Goal: Transaction & Acquisition: Book appointment/travel/reservation

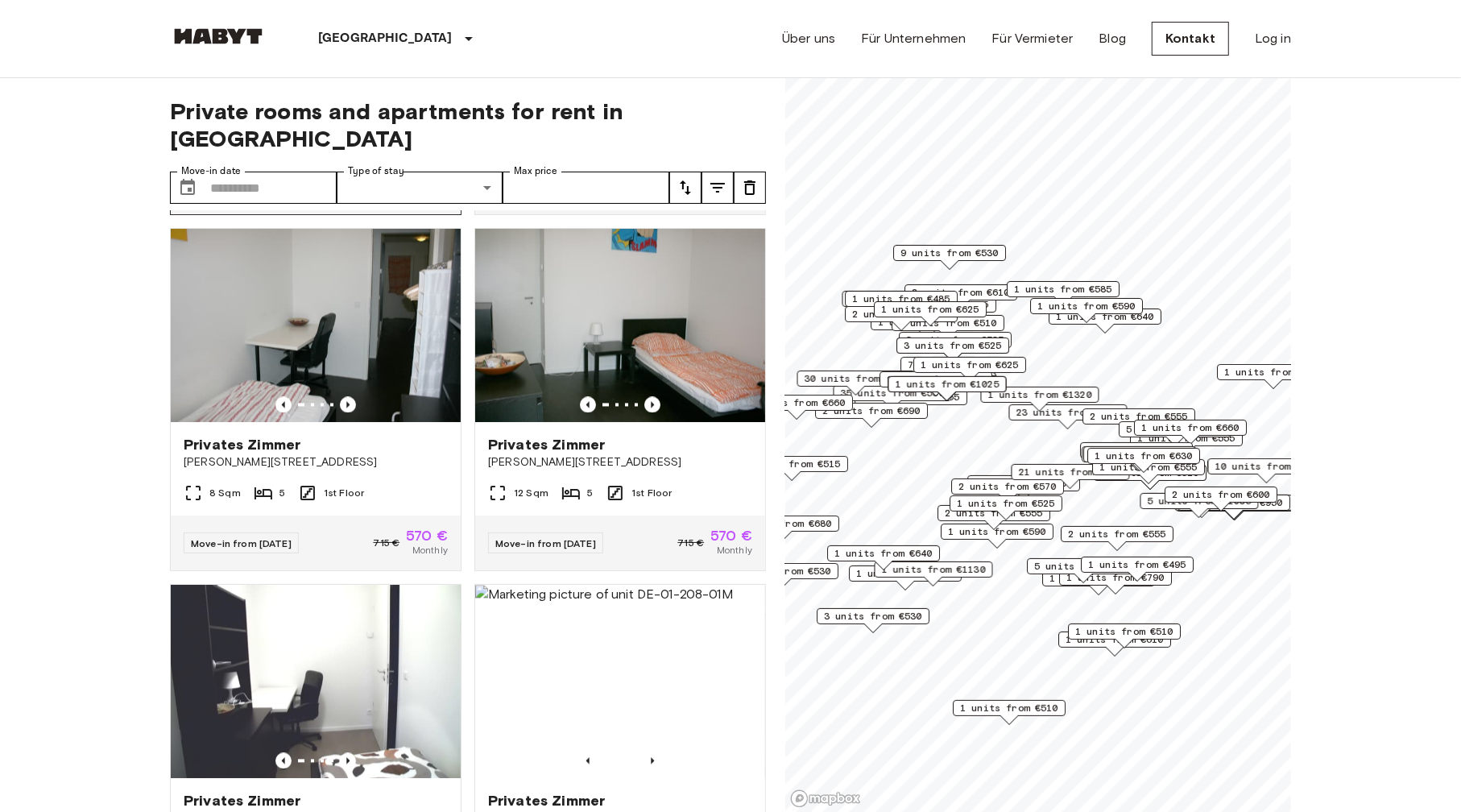
scroll to position [2898, 0]
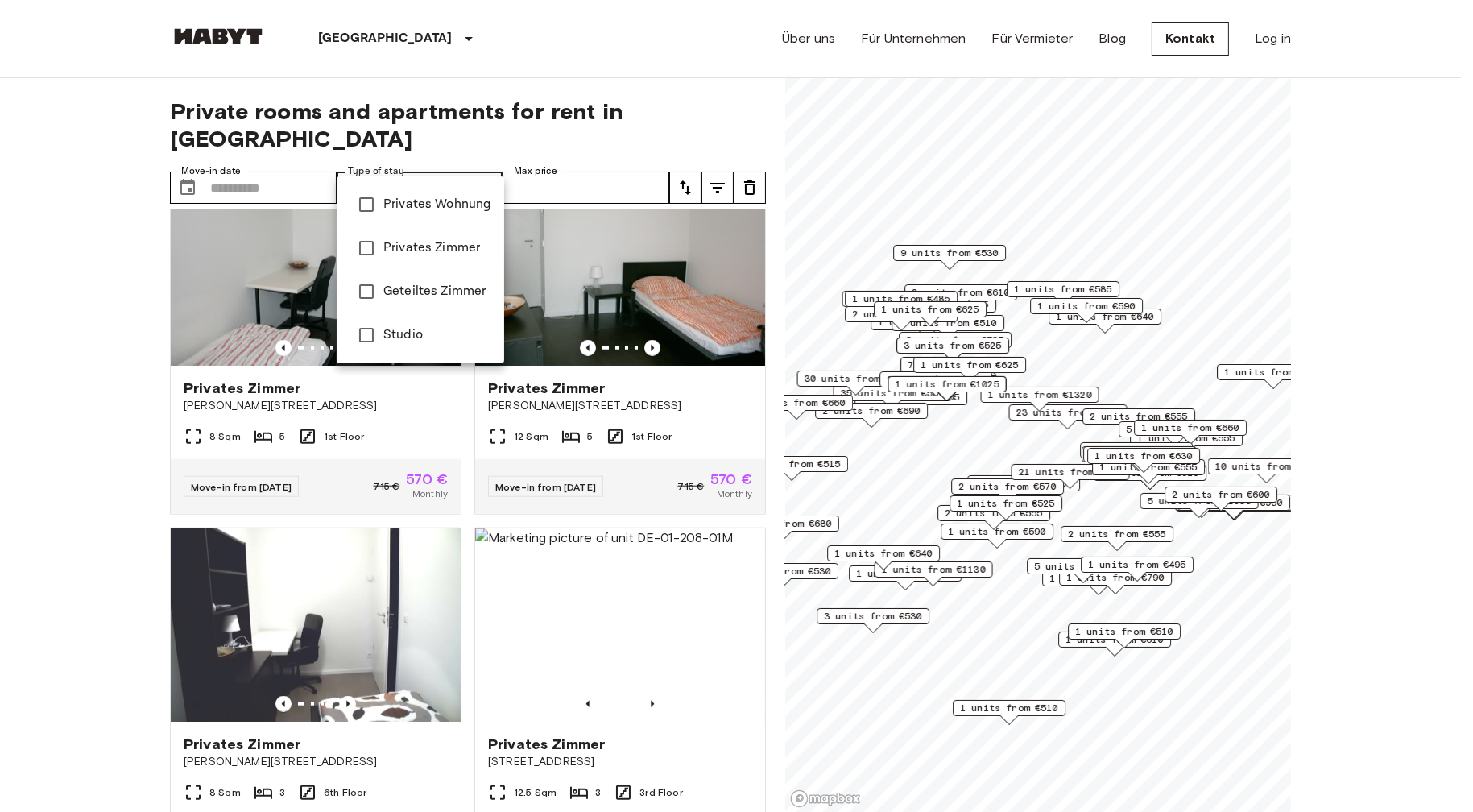
click at [404, 331] on span "Studio" at bounding box center [437, 335] width 108 height 20
type input "******"
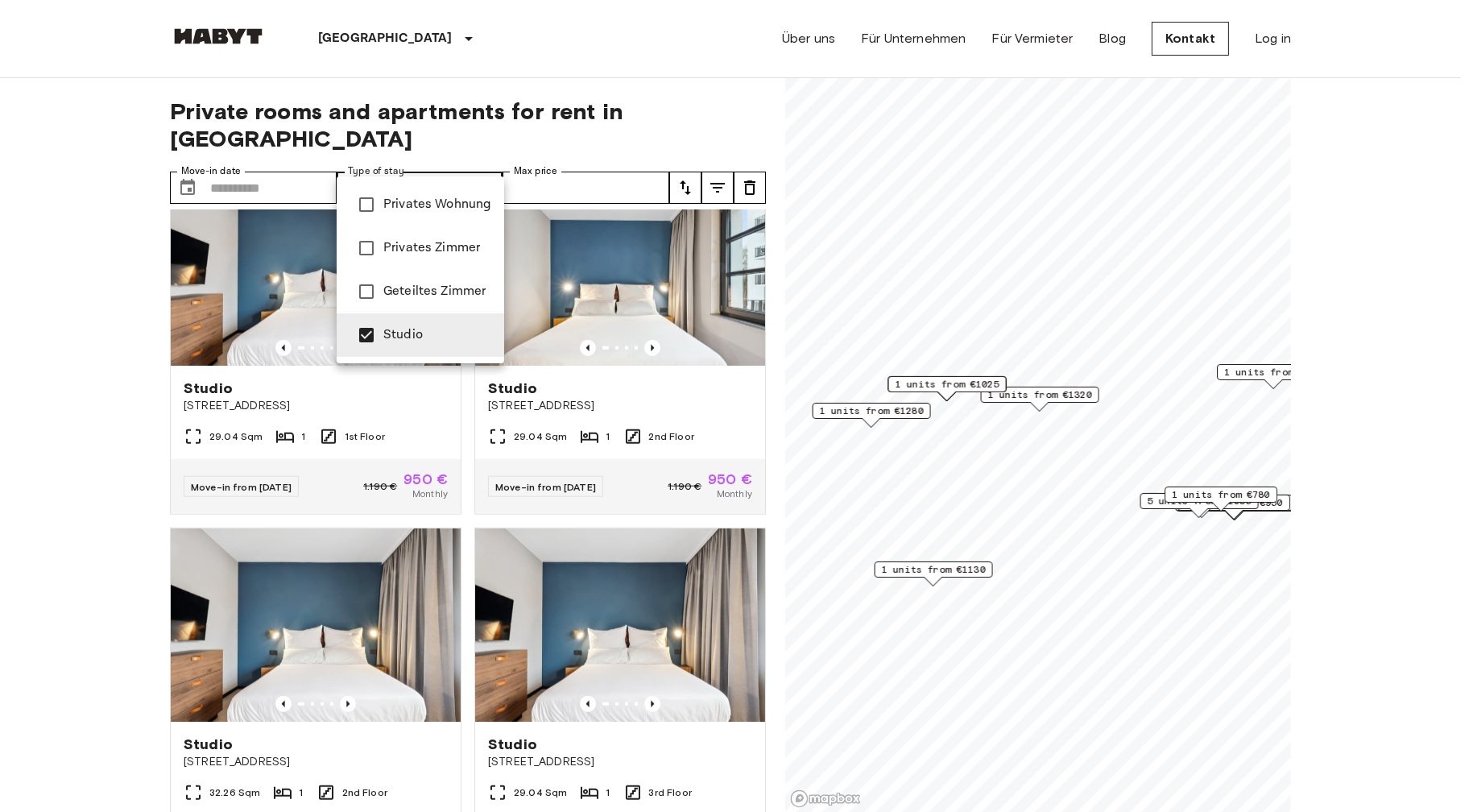
click at [723, 63] on div at bounding box center [736, 406] width 1473 height 812
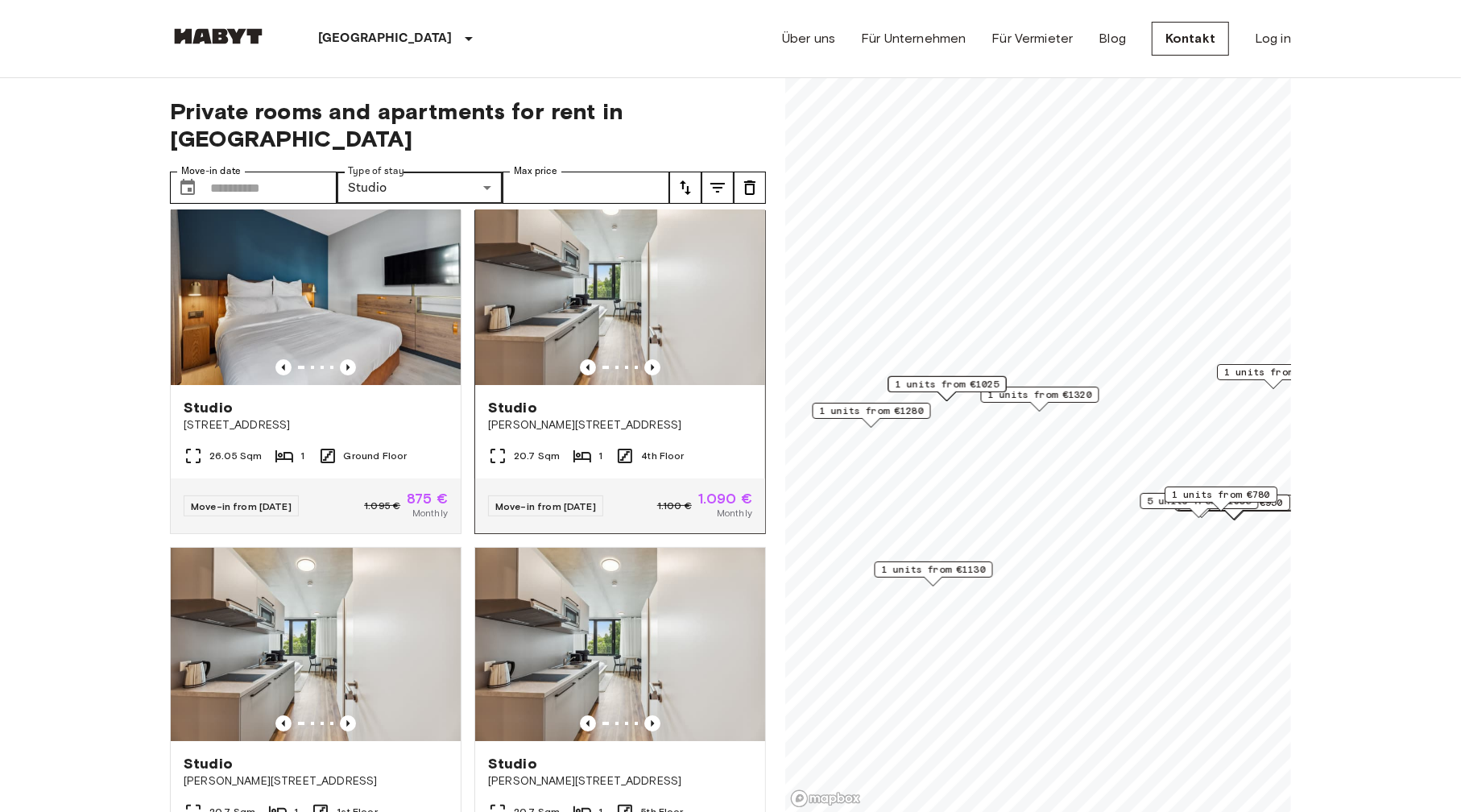
scroll to position [4661, 0]
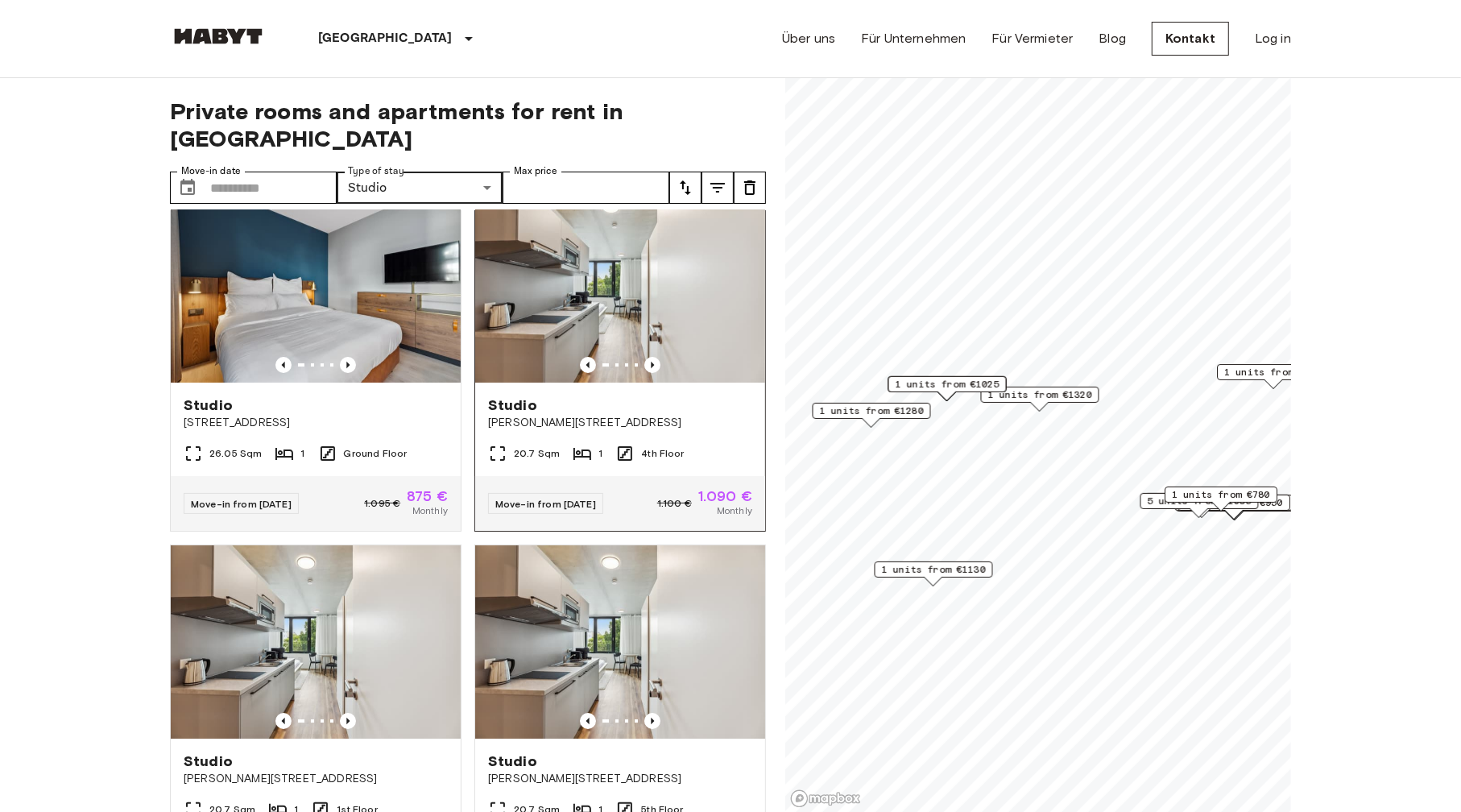
click at [636, 383] on img at bounding box center [620, 286] width 290 height 193
click at [646, 373] on icon "Previous image" at bounding box center [653, 365] width 16 height 16
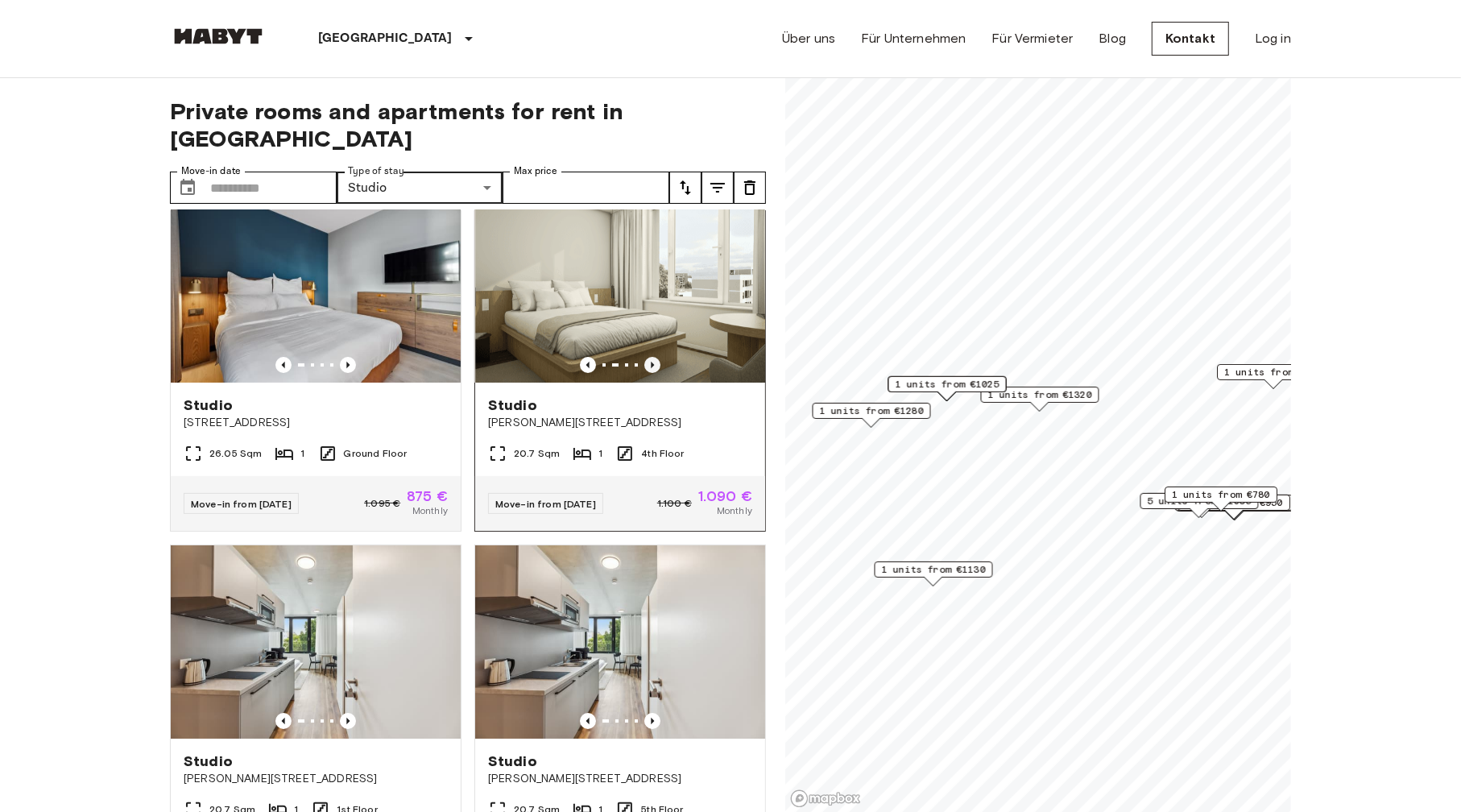
click at [646, 373] on icon "Previous image" at bounding box center [653, 365] width 16 height 16
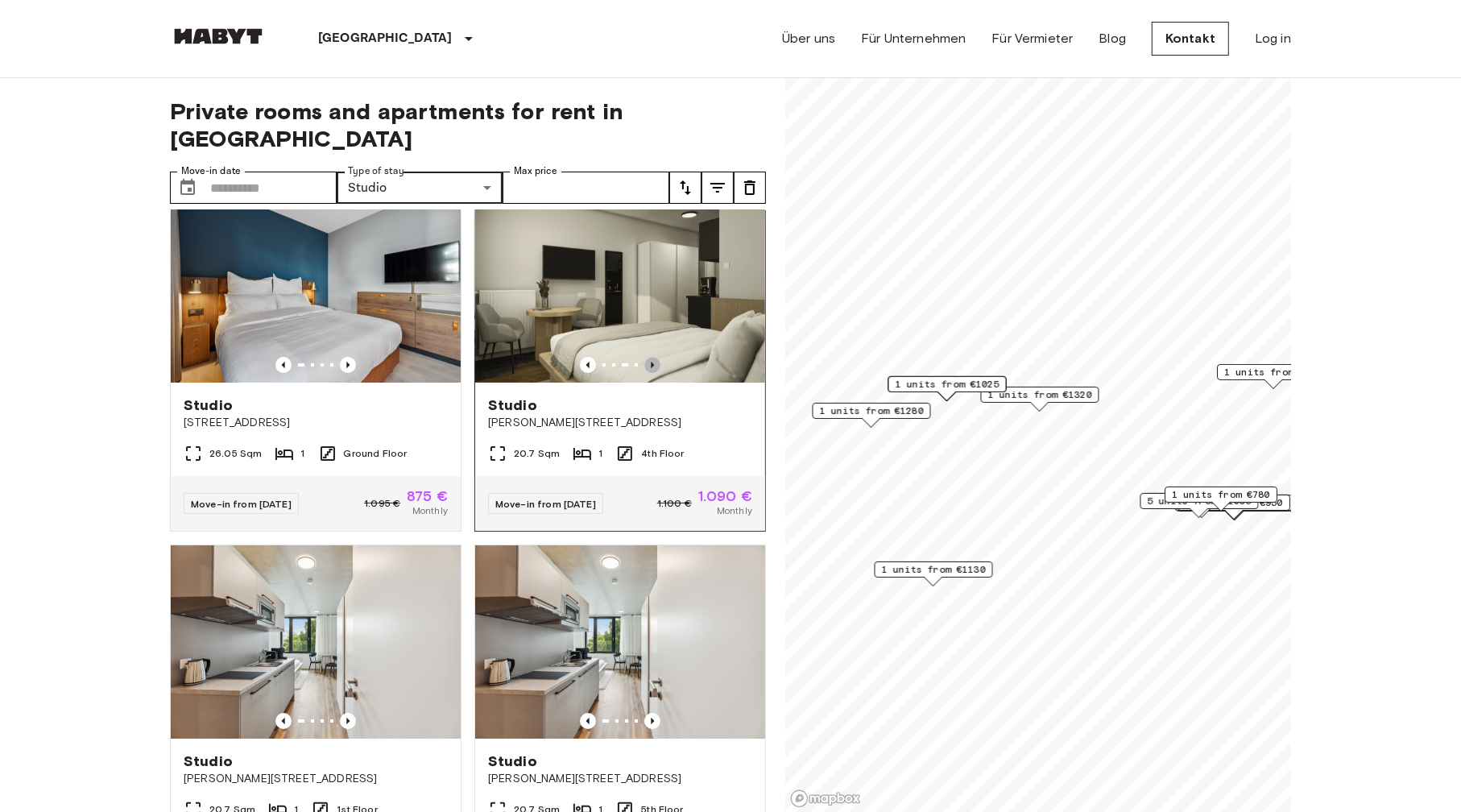
click at [646, 373] on icon "Previous image" at bounding box center [653, 365] width 16 height 16
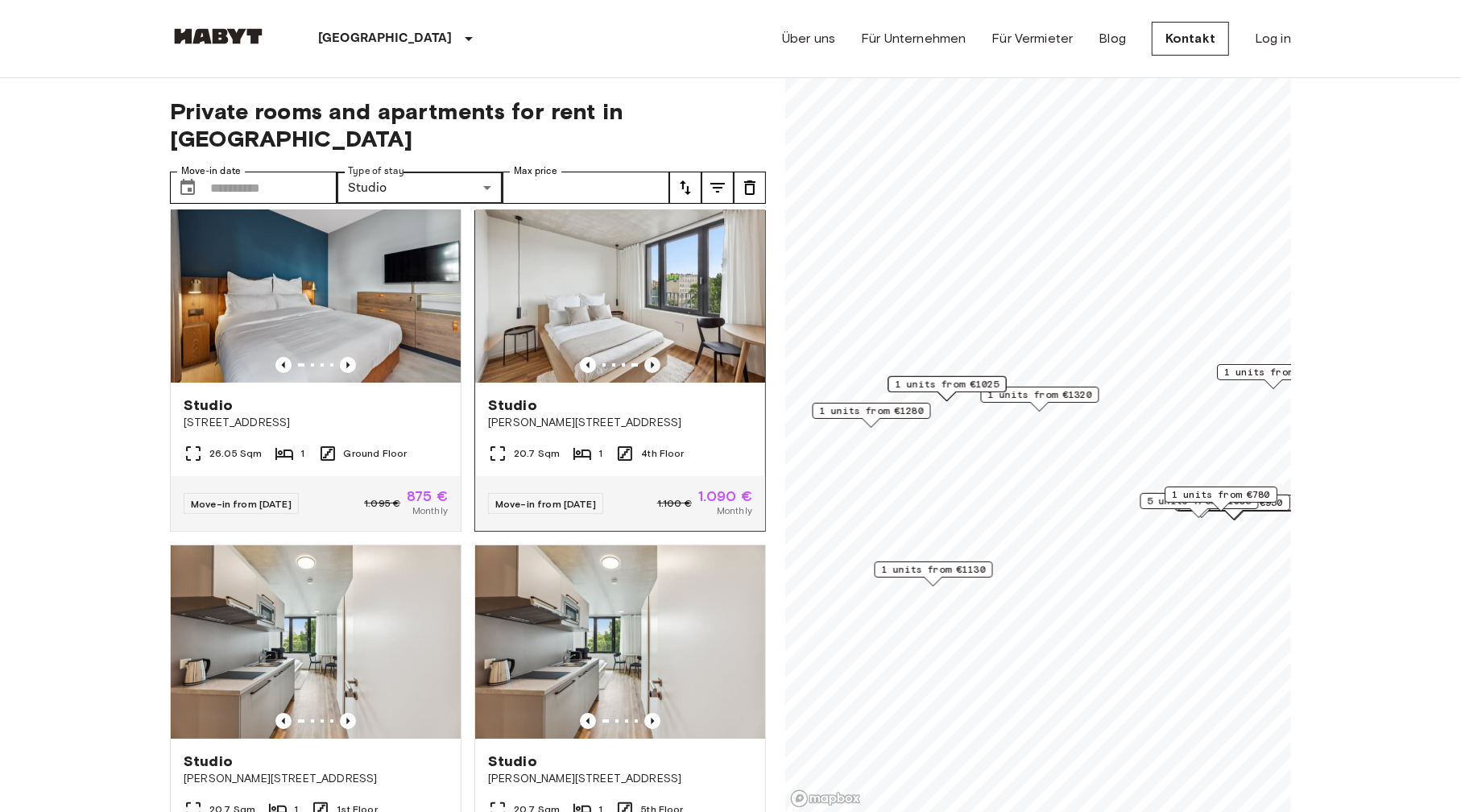
click at [646, 373] on icon "Previous image" at bounding box center [653, 365] width 16 height 16
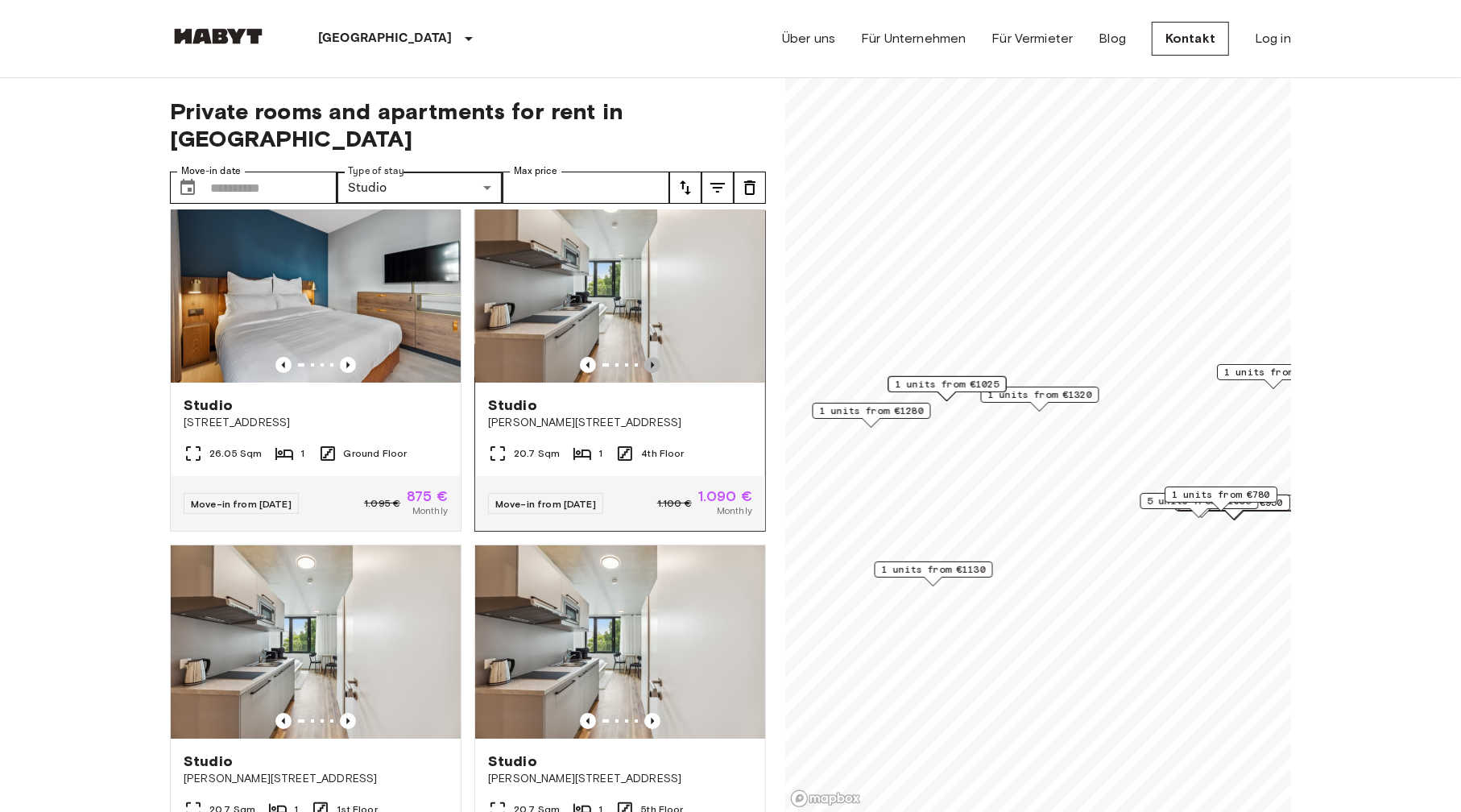
click at [646, 373] on icon "Previous image" at bounding box center [653, 365] width 16 height 16
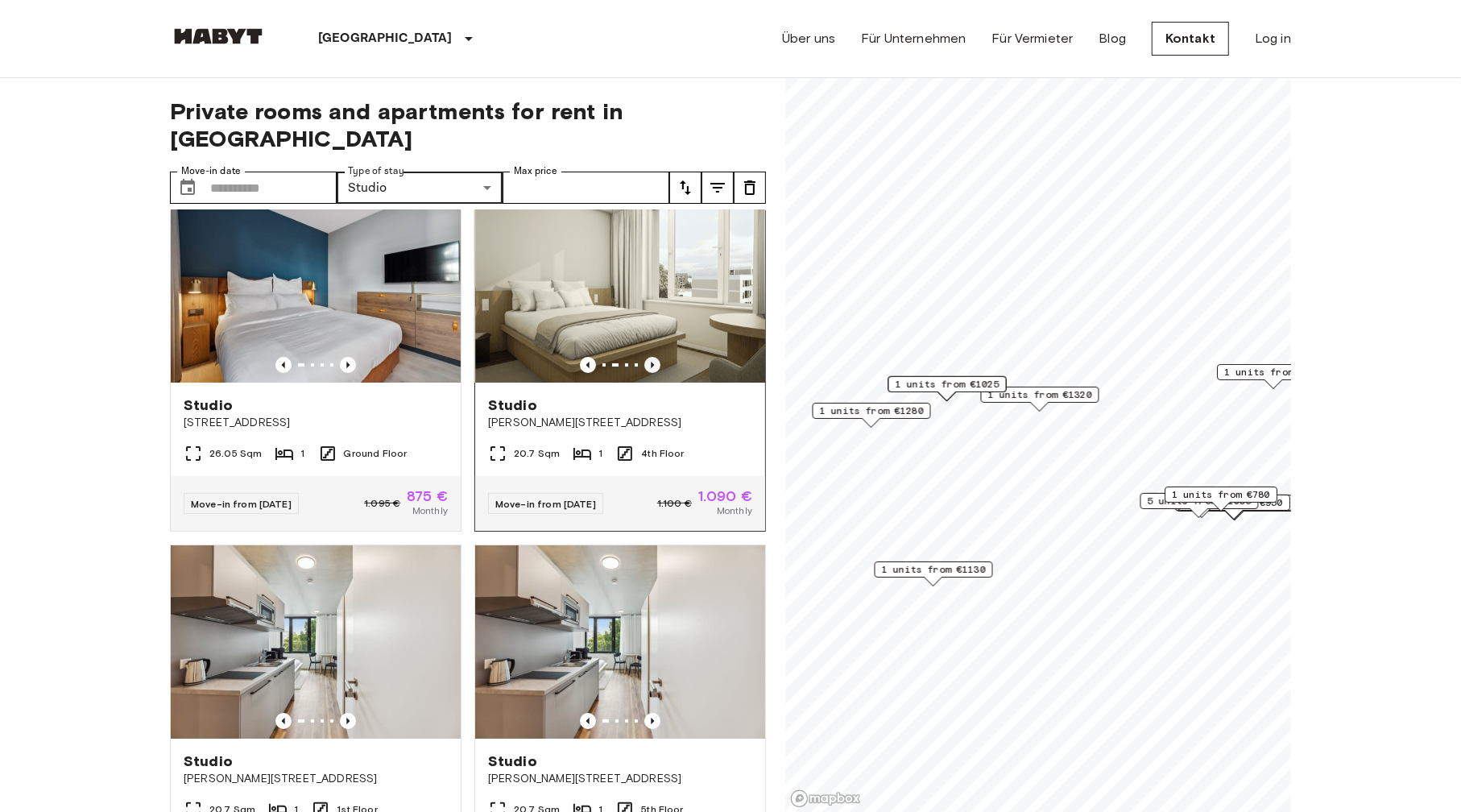
click at [646, 373] on icon "Previous image" at bounding box center [653, 365] width 16 height 16
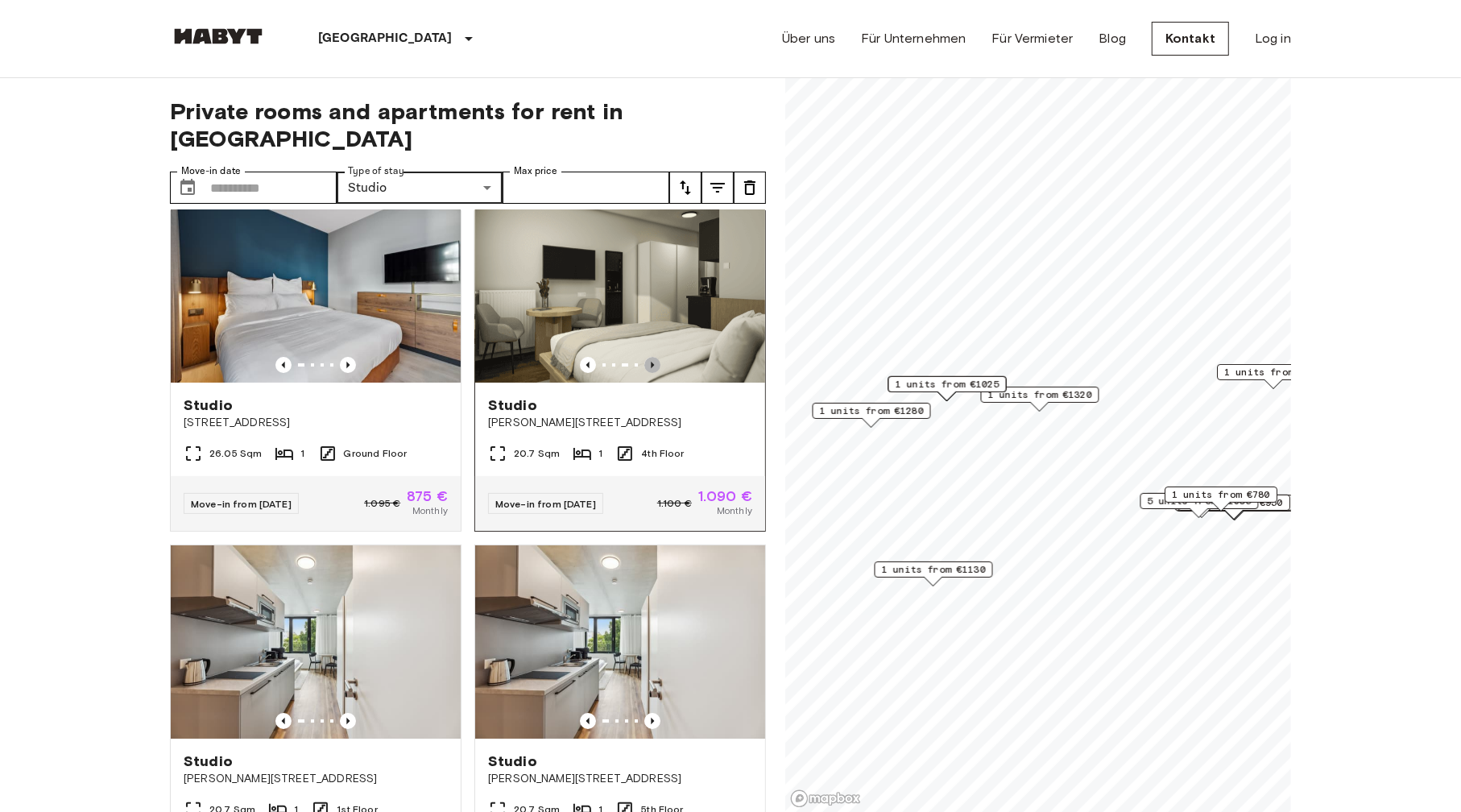
click at [646, 373] on icon "Previous image" at bounding box center [653, 365] width 16 height 16
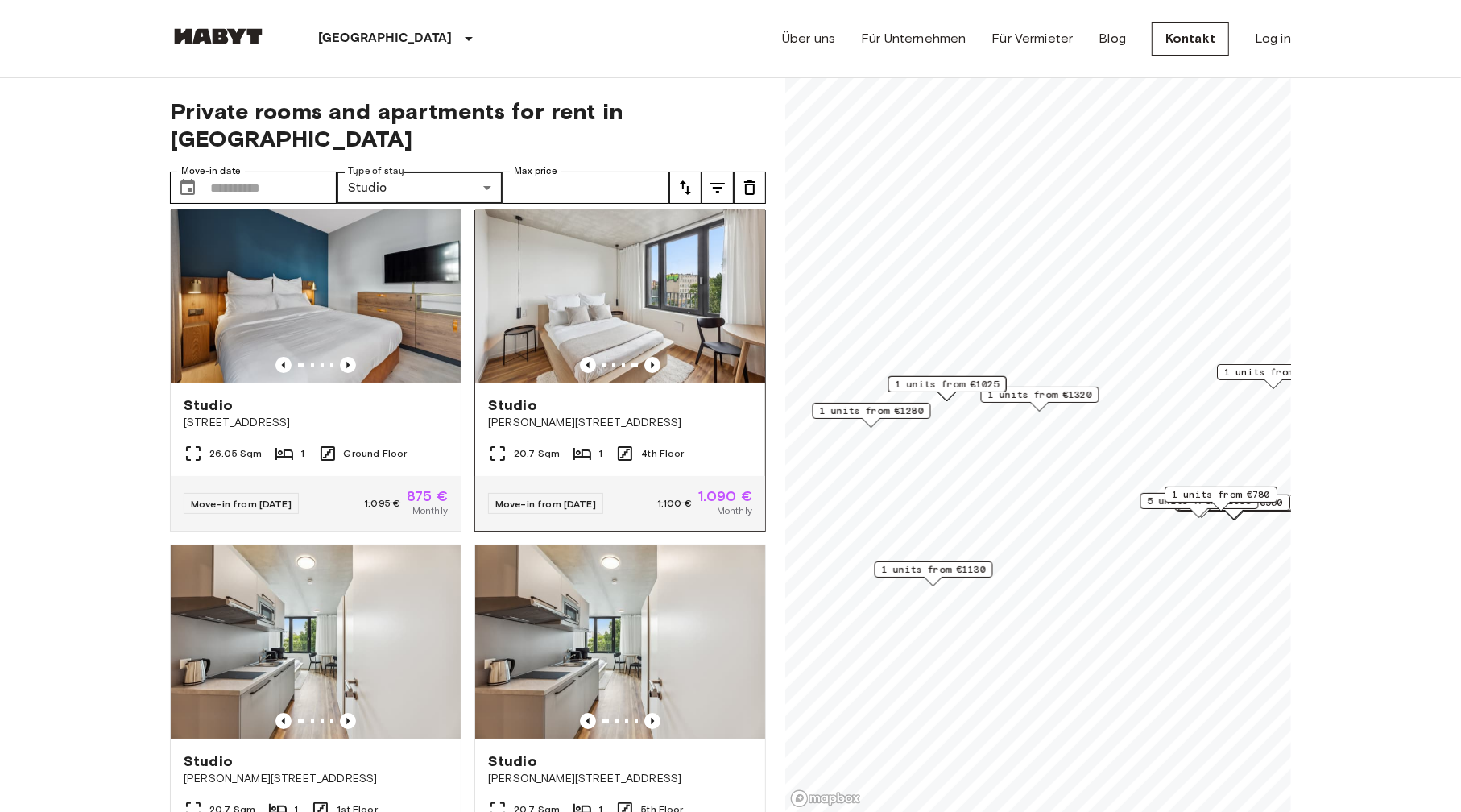
click at [663, 415] on div "Studio" at bounding box center [620, 405] width 264 height 20
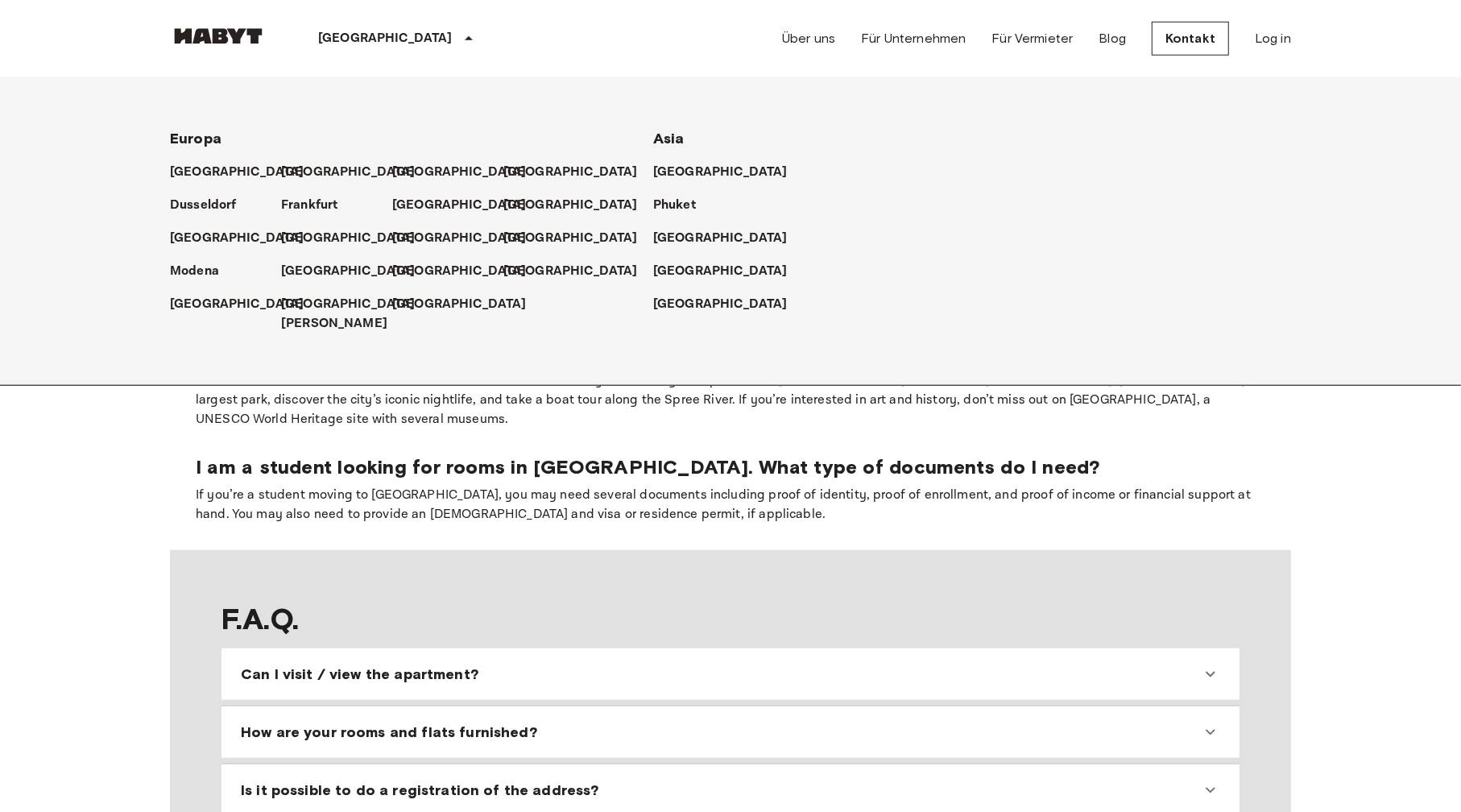
scroll to position [1288, 0]
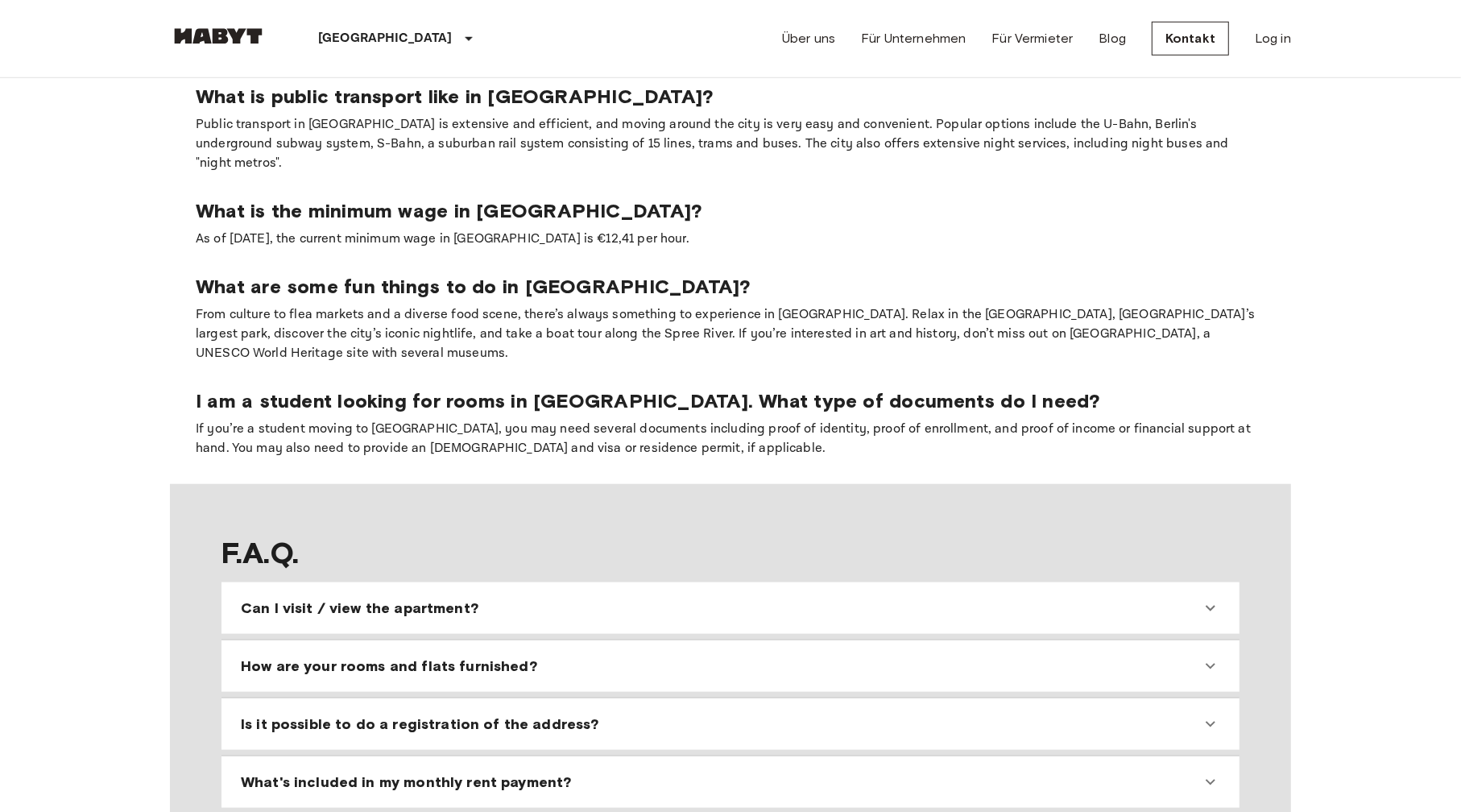
click at [1201, 598] on icon at bounding box center [1211, 608] width 20 height 20
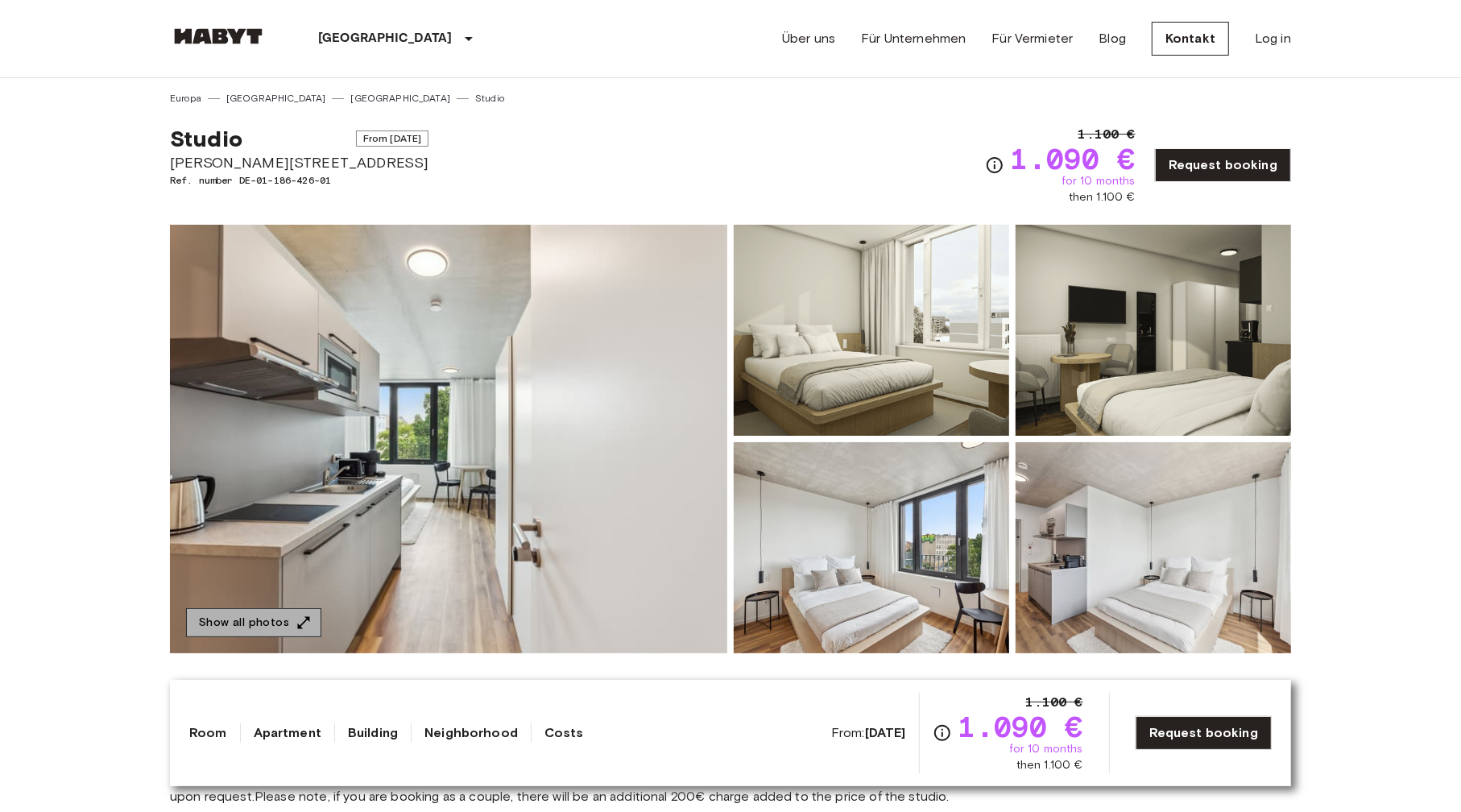
click at [298, 621] on icon "button" at bounding box center [304, 623] width 16 height 16
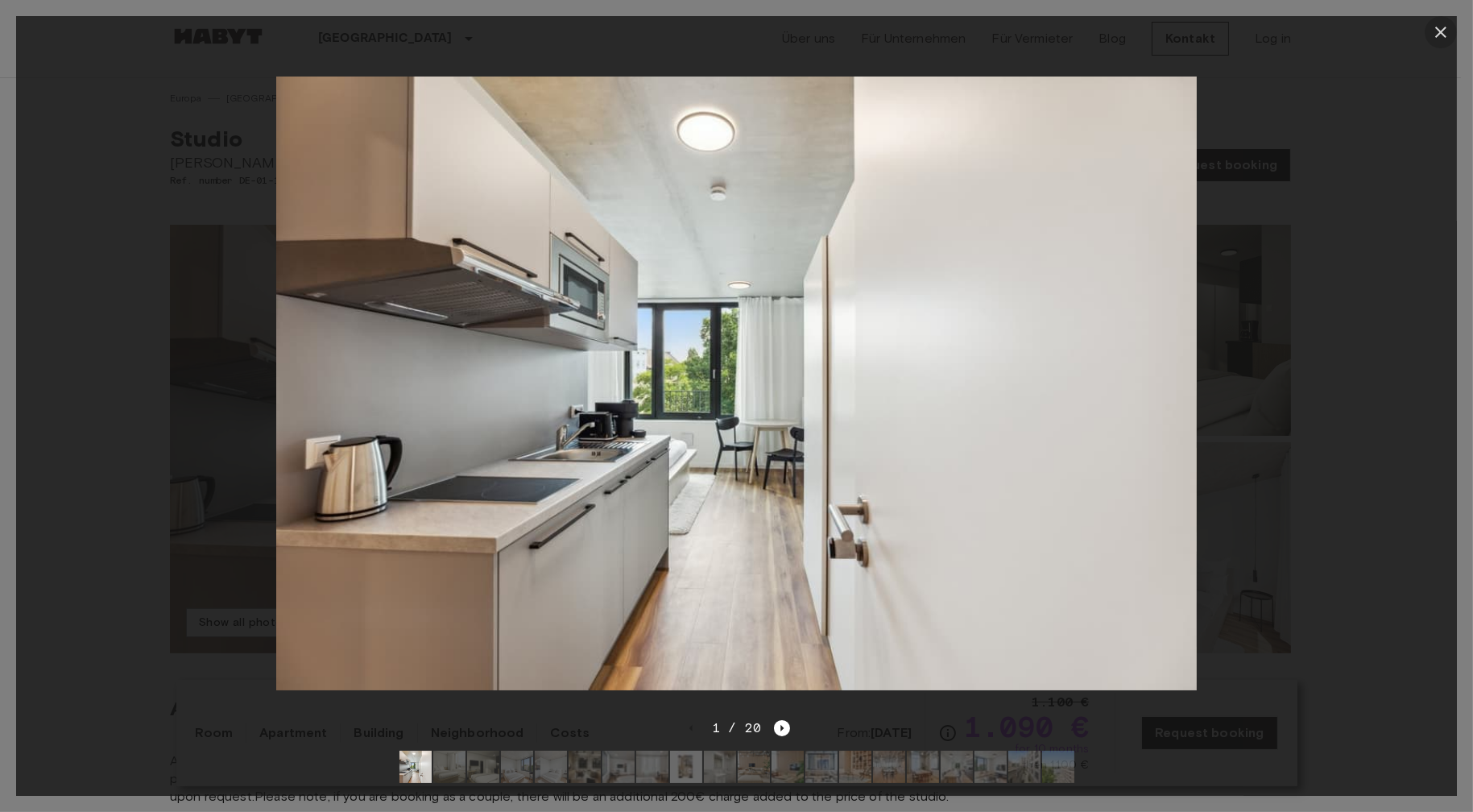
click at [1441, 31] on icon "button" at bounding box center [1440, 33] width 11 height 11
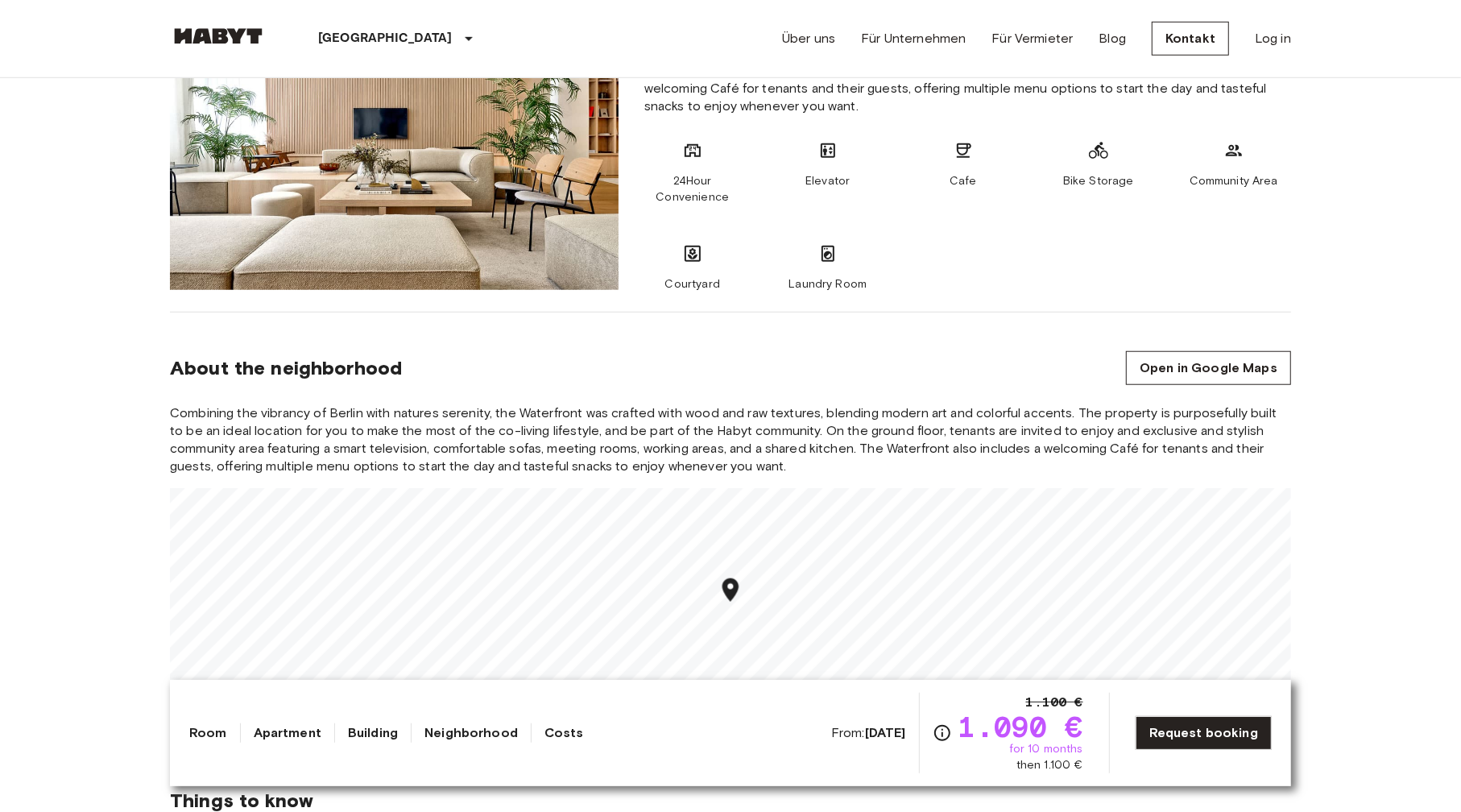
scroll to position [1208, 0]
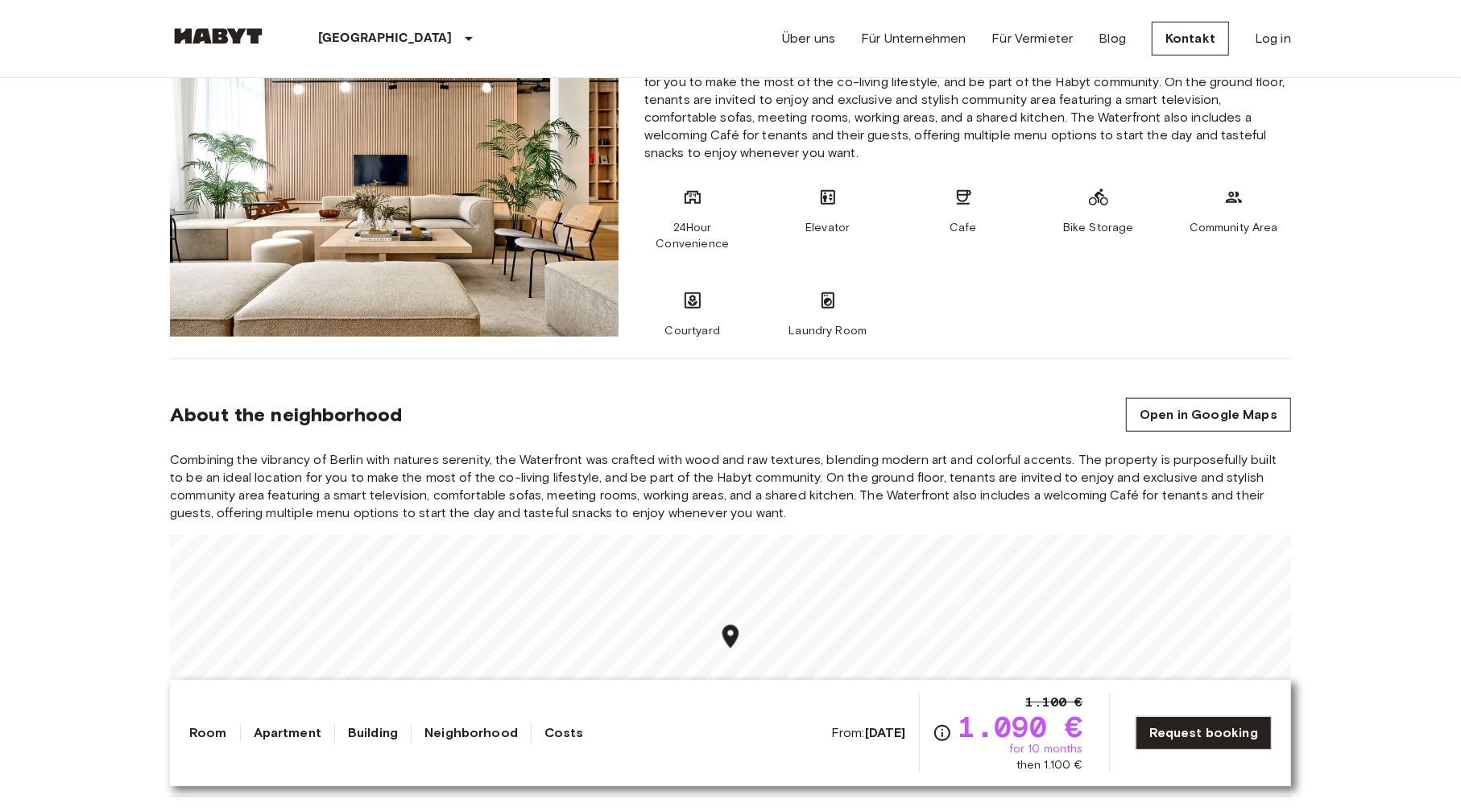
scroll to position [1288, 0]
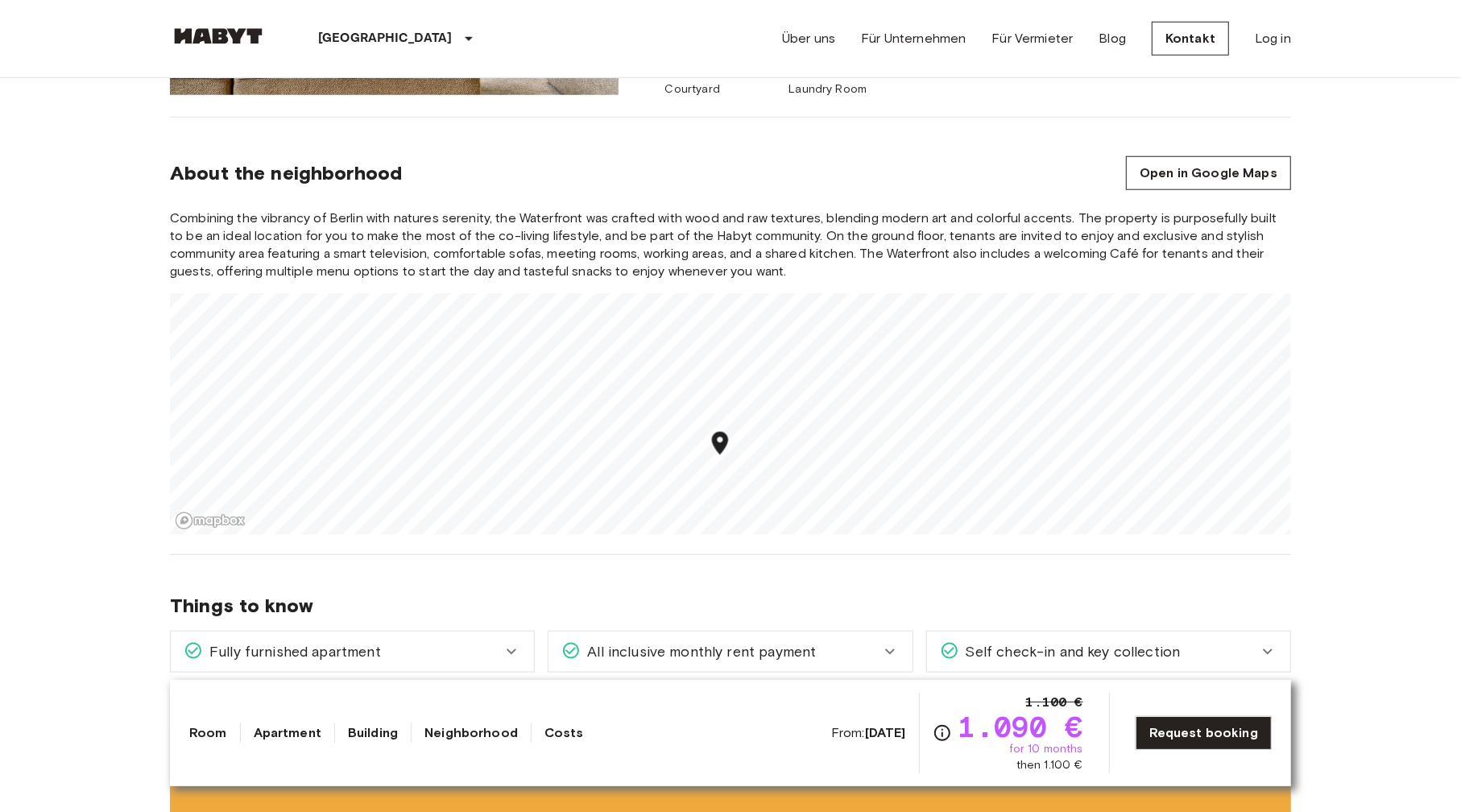
click at [898, 560] on div "Europa Deutschland Berlin Studio Studio From Oct 4 2025 Gustav-Tempel-Straße 2 …" at bounding box center [730, 723] width 1160 height 3866
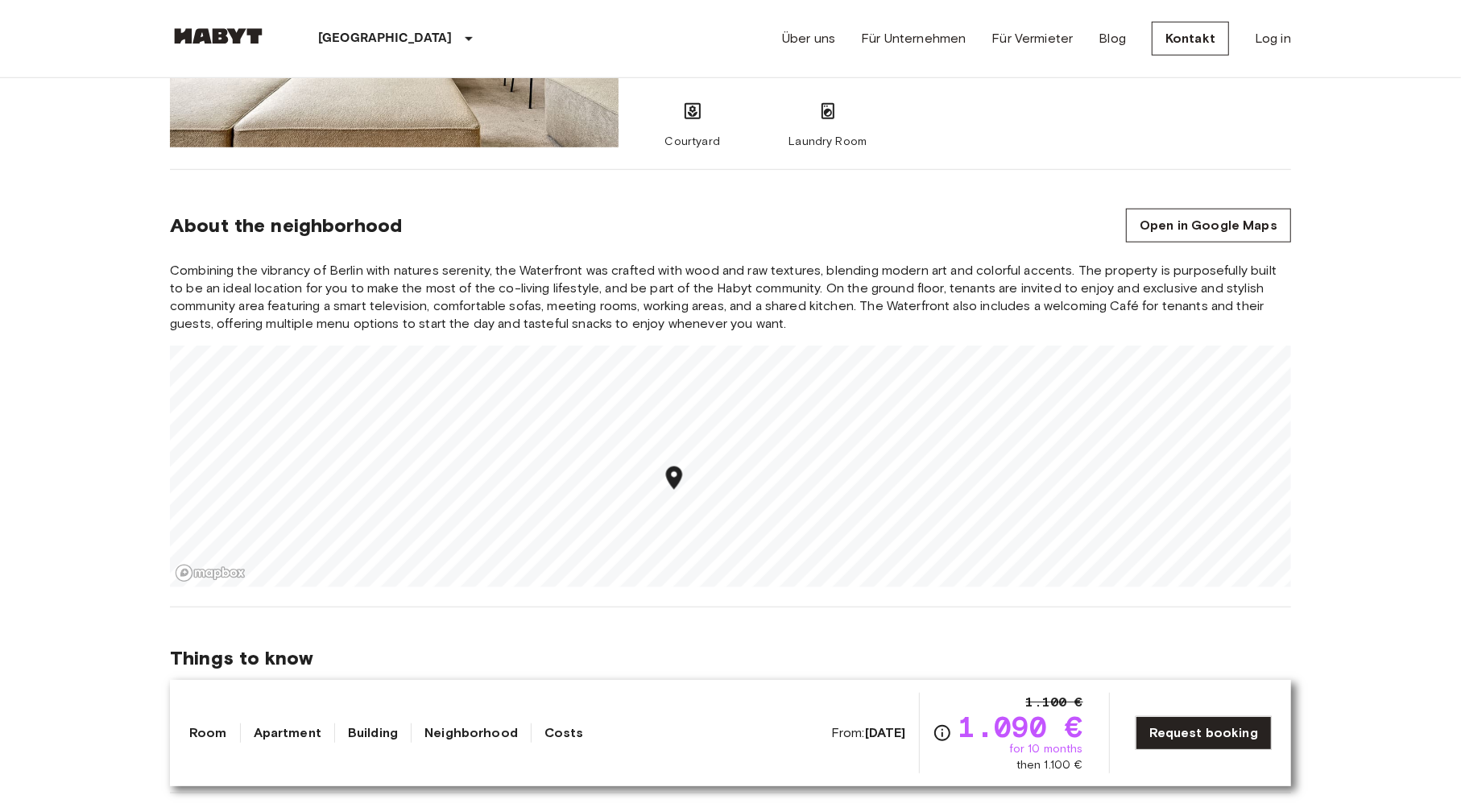
scroll to position [1047, 0]
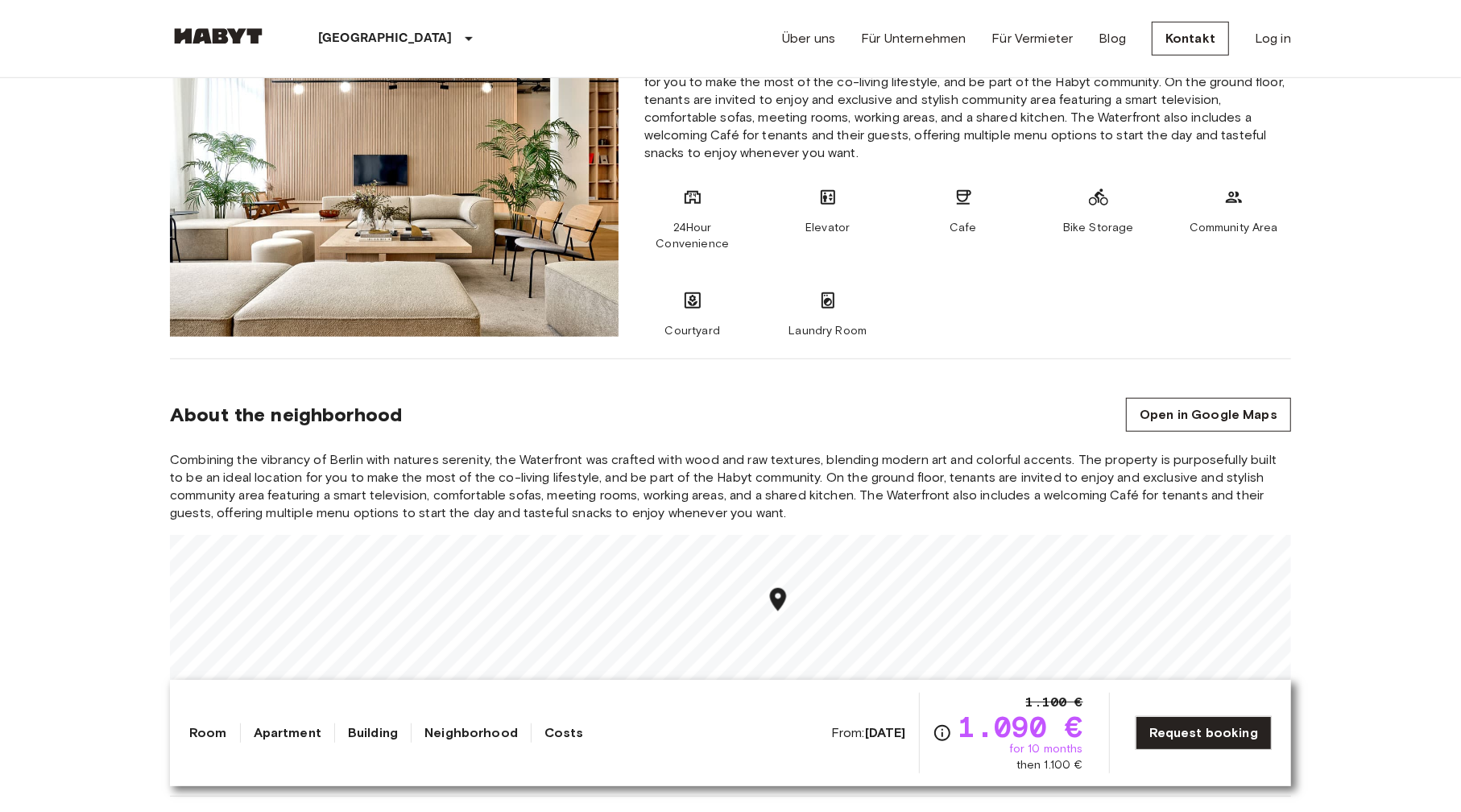
click at [897, 504] on div "Combining the vibrancy of Berlin with natures serenity, the Waterfront was craf…" at bounding box center [730, 614] width 1121 height 325
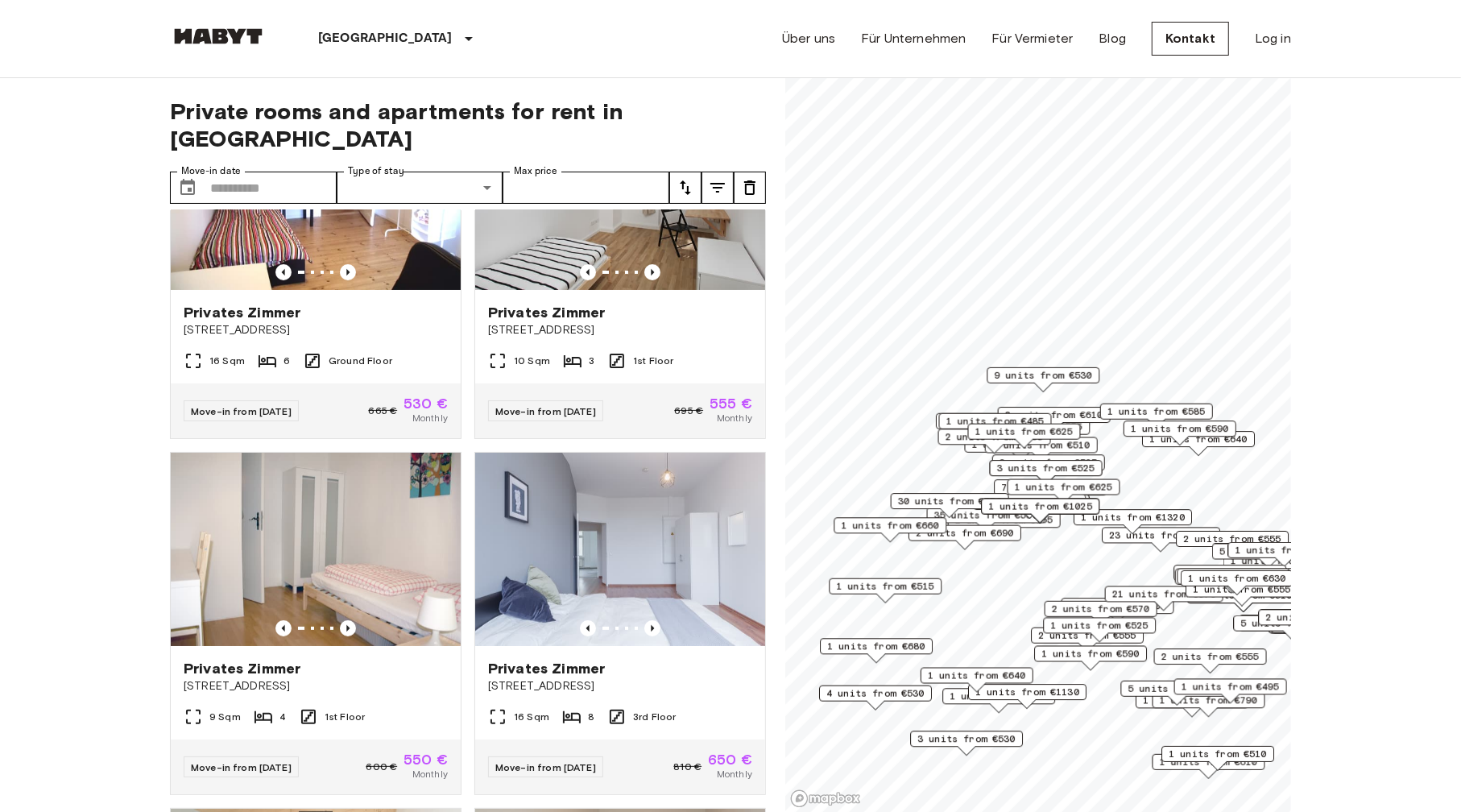
drag, startPoint x: 881, startPoint y: 413, endPoint x: 972, endPoint y: 551, distance: 165.3
click at [972, 541] on span "2 units from €690" at bounding box center [964, 533] width 98 height 15
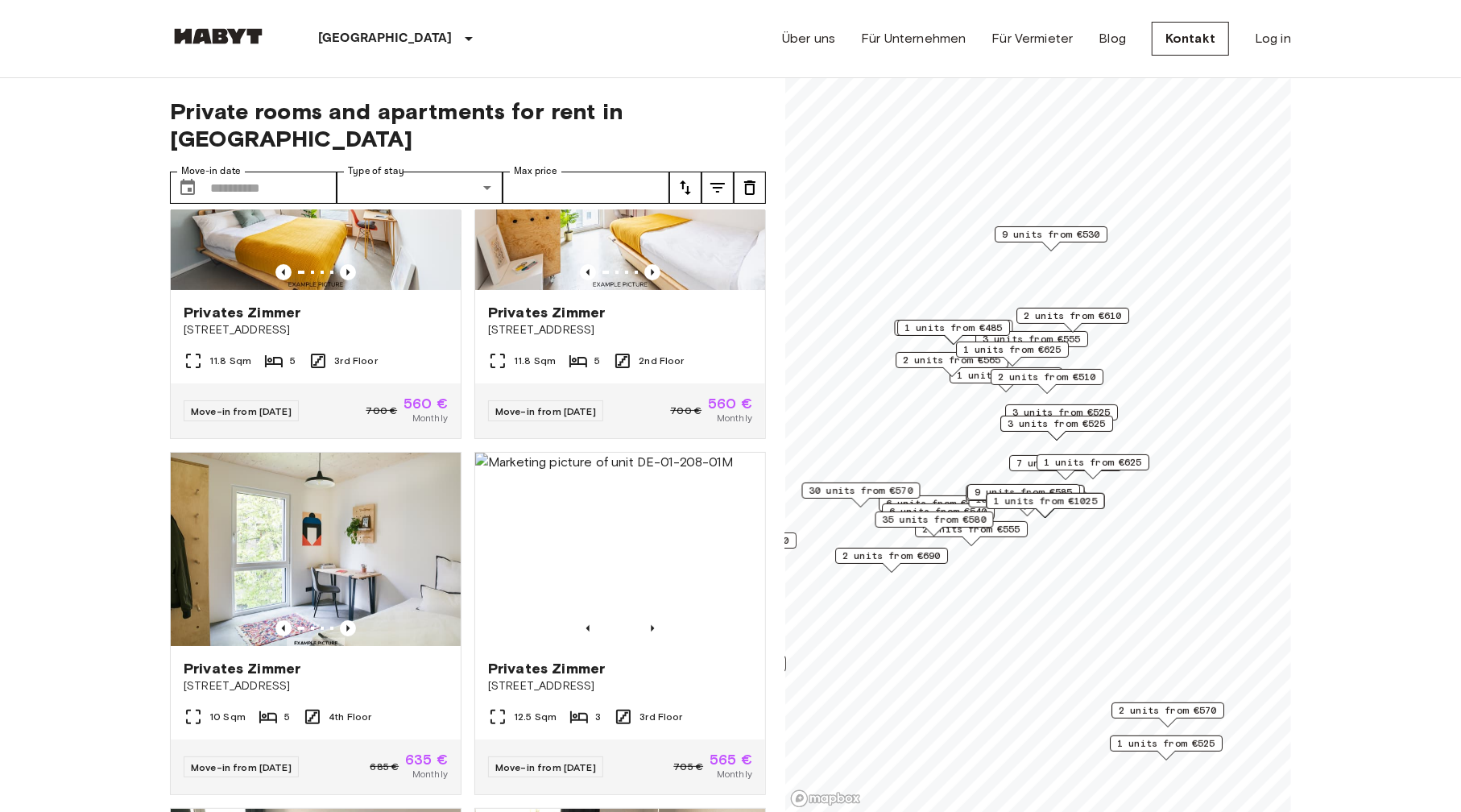
drag, startPoint x: 1193, startPoint y: 511, endPoint x: 1100, endPoint y: 461, distance: 105.6
click at [1097, 461] on span "1 units from €625" at bounding box center [1093, 462] width 98 height 15
click at [1057, 463] on span "1 units from €625" at bounding box center [1094, 462] width 98 height 15
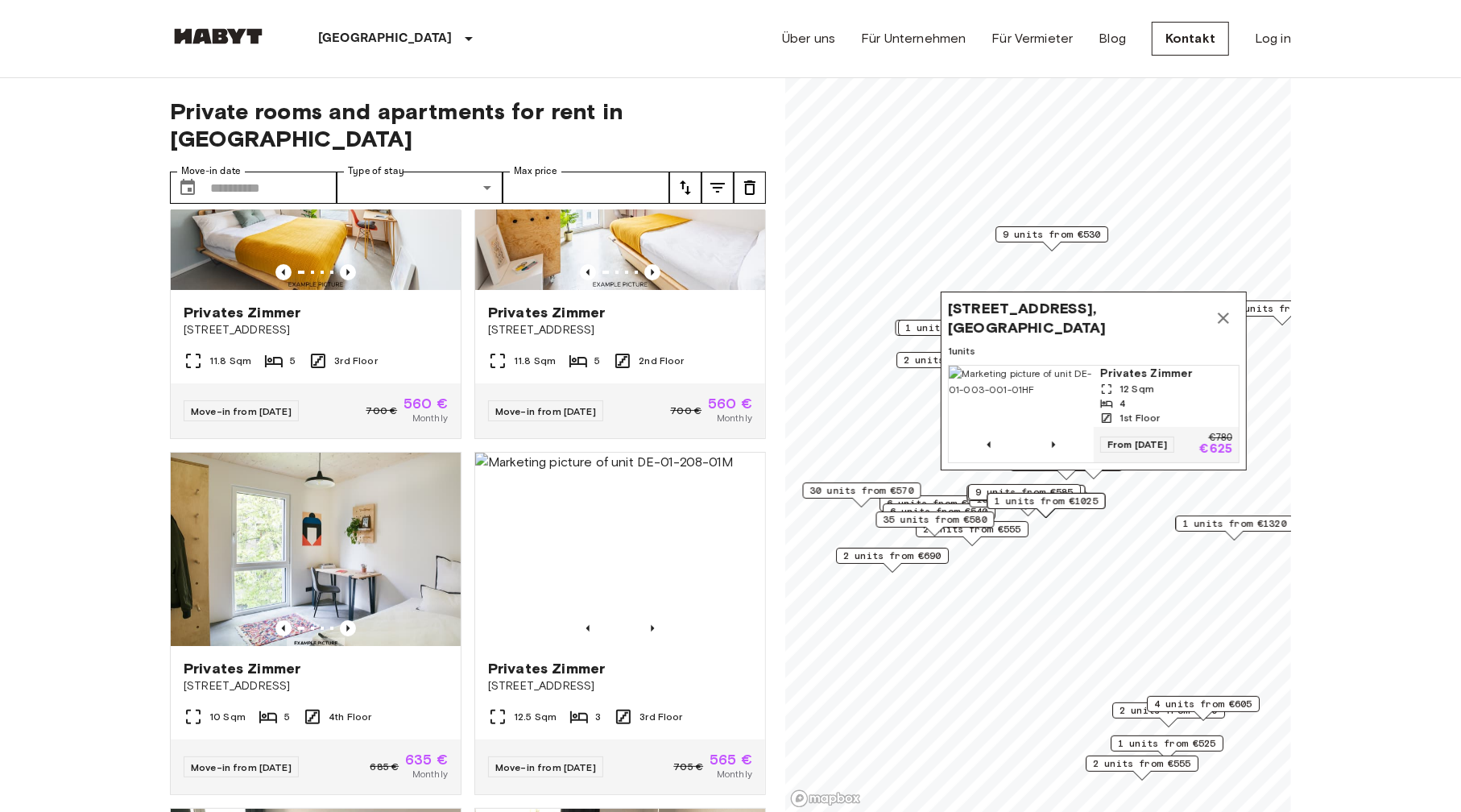
click at [1220, 308] on icon "Map marker" at bounding box center [1224, 318] width 20 height 20
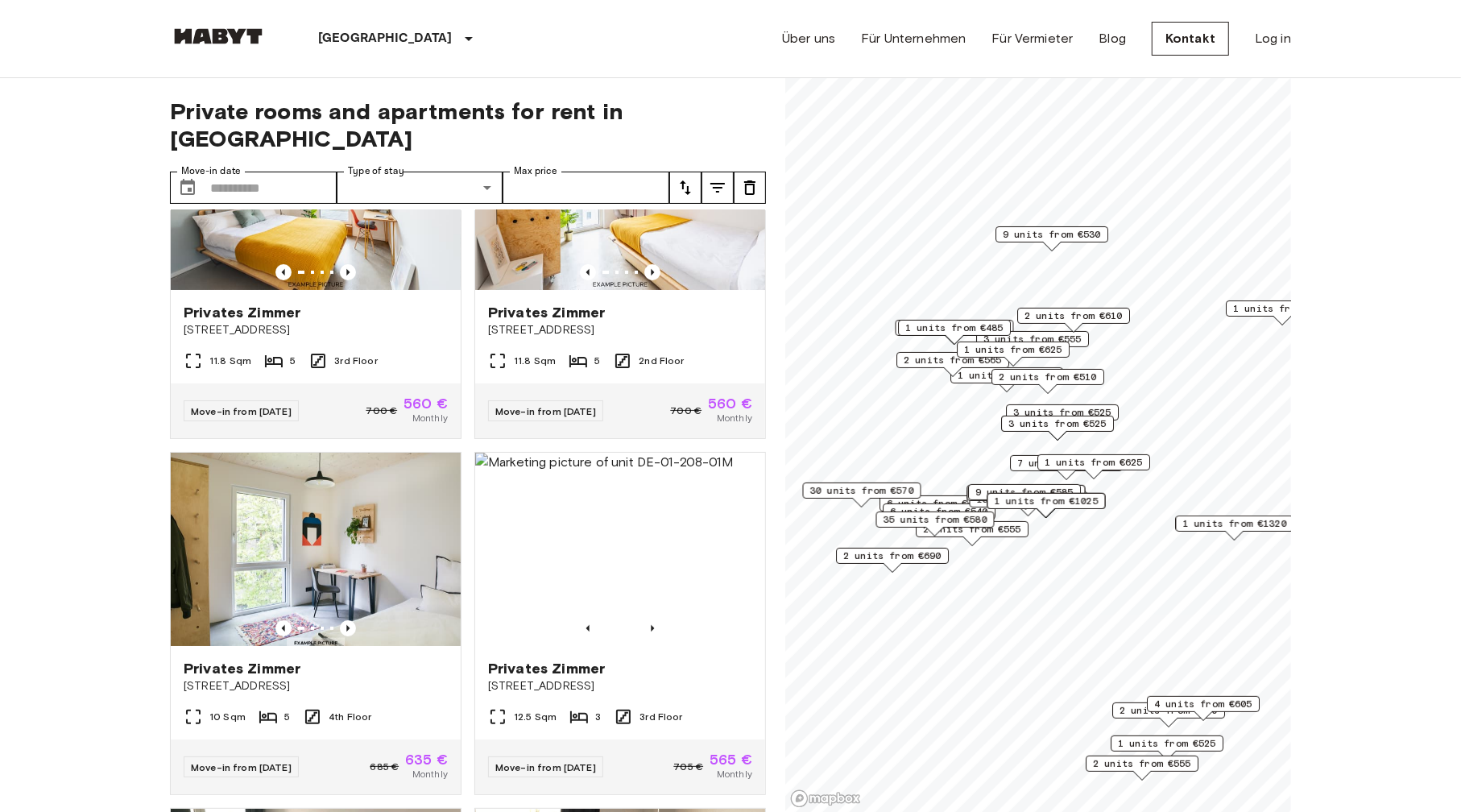
click at [1022, 462] on span "7 units from €585" at bounding box center [1066, 463] width 98 height 15
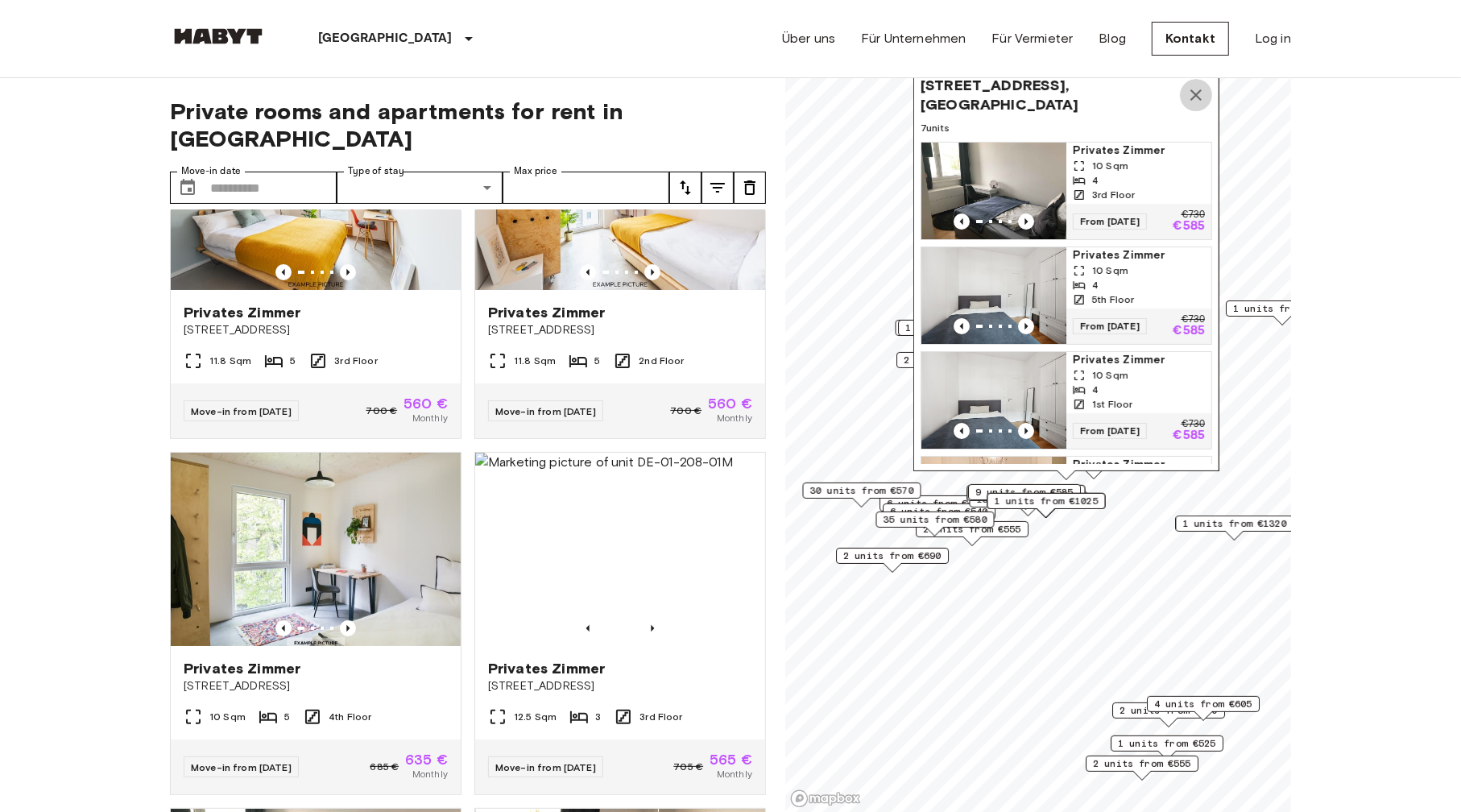
click at [1198, 90] on icon "Map marker" at bounding box center [1196, 95] width 20 height 20
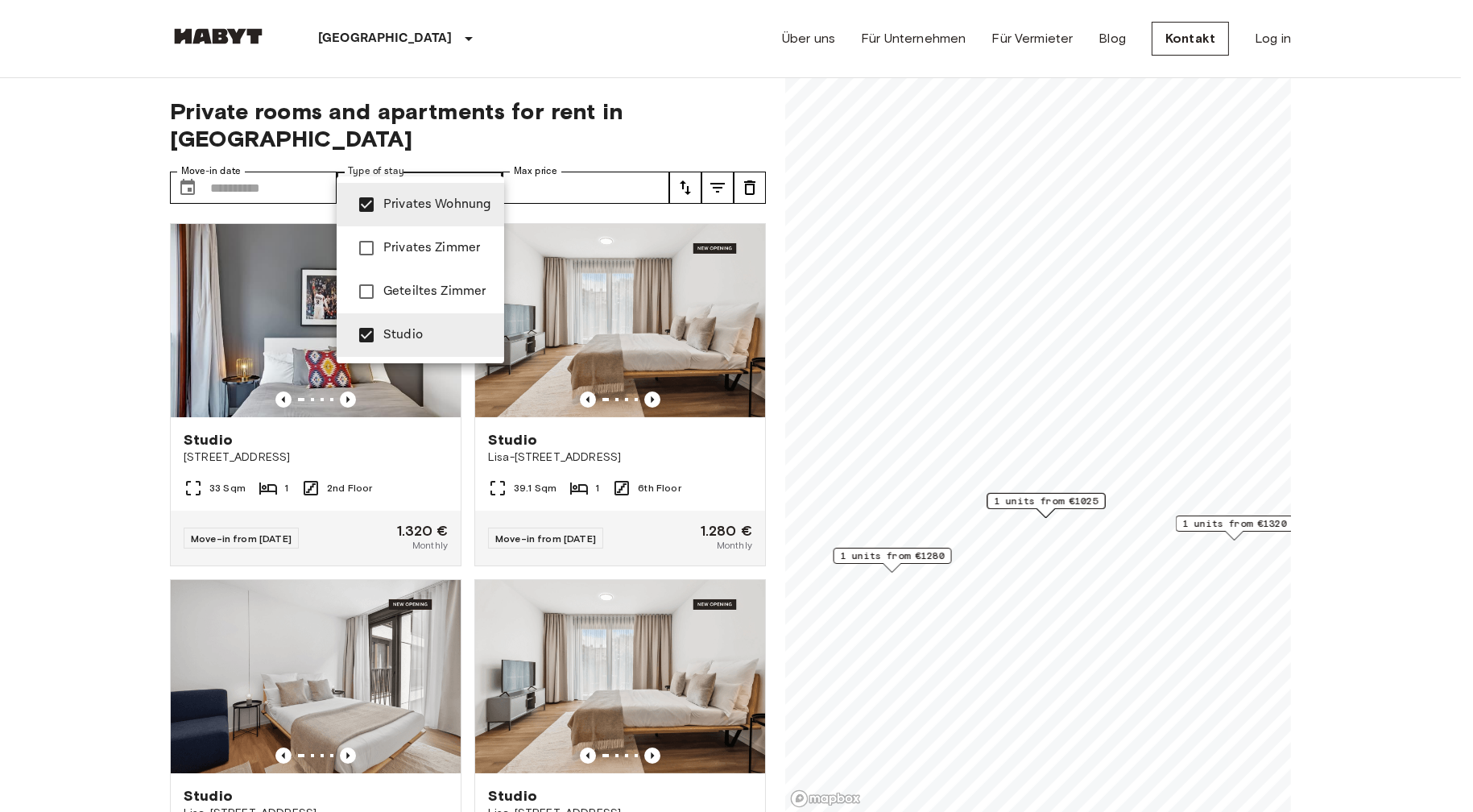
type input "**********"
drag, startPoint x: 932, startPoint y: 489, endPoint x: 1101, endPoint y: 356, distance: 215.1
click at [1101, 356] on div at bounding box center [736, 406] width 1473 height 812
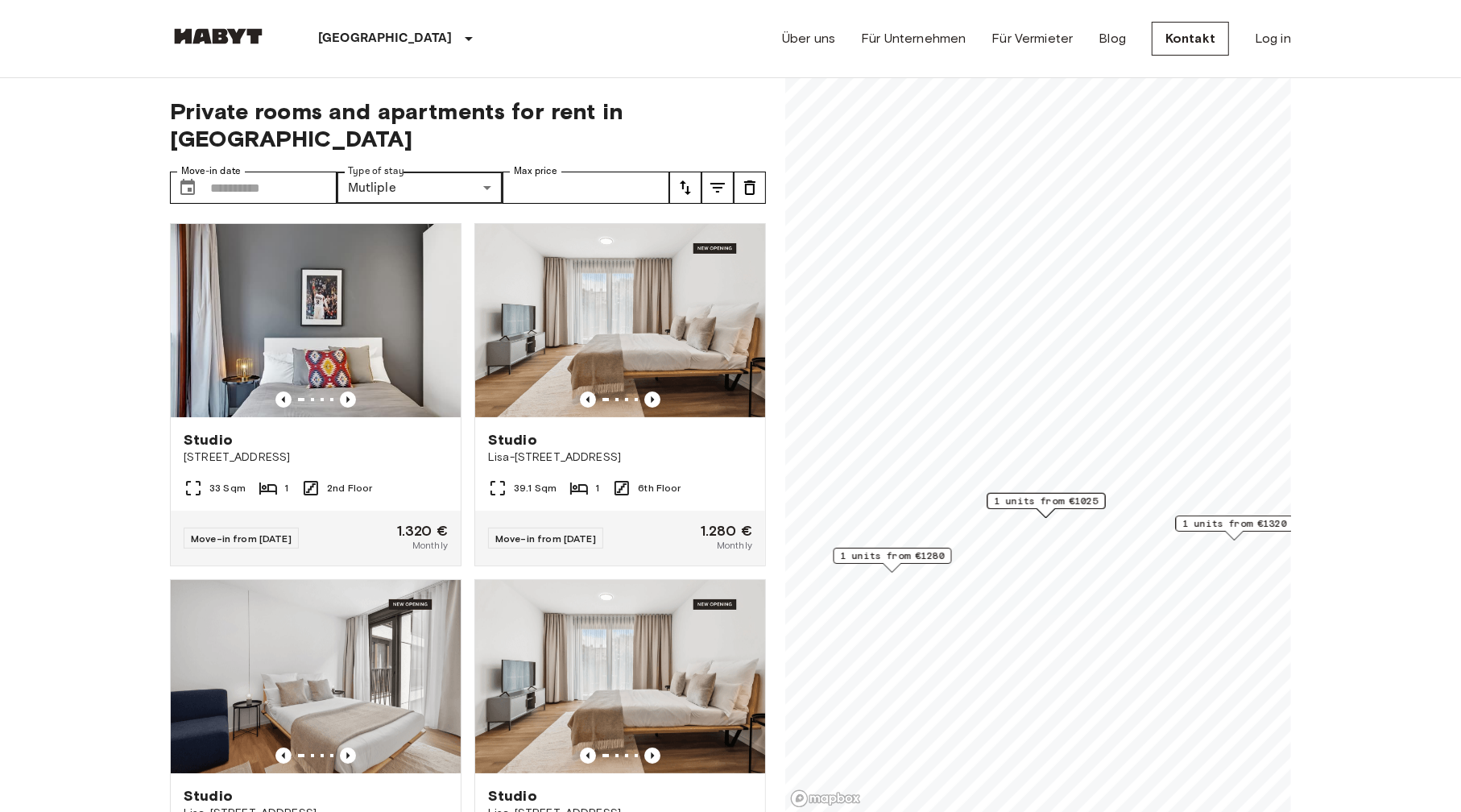
click at [908, 555] on span "1 units from €1280" at bounding box center [893, 556] width 104 height 15
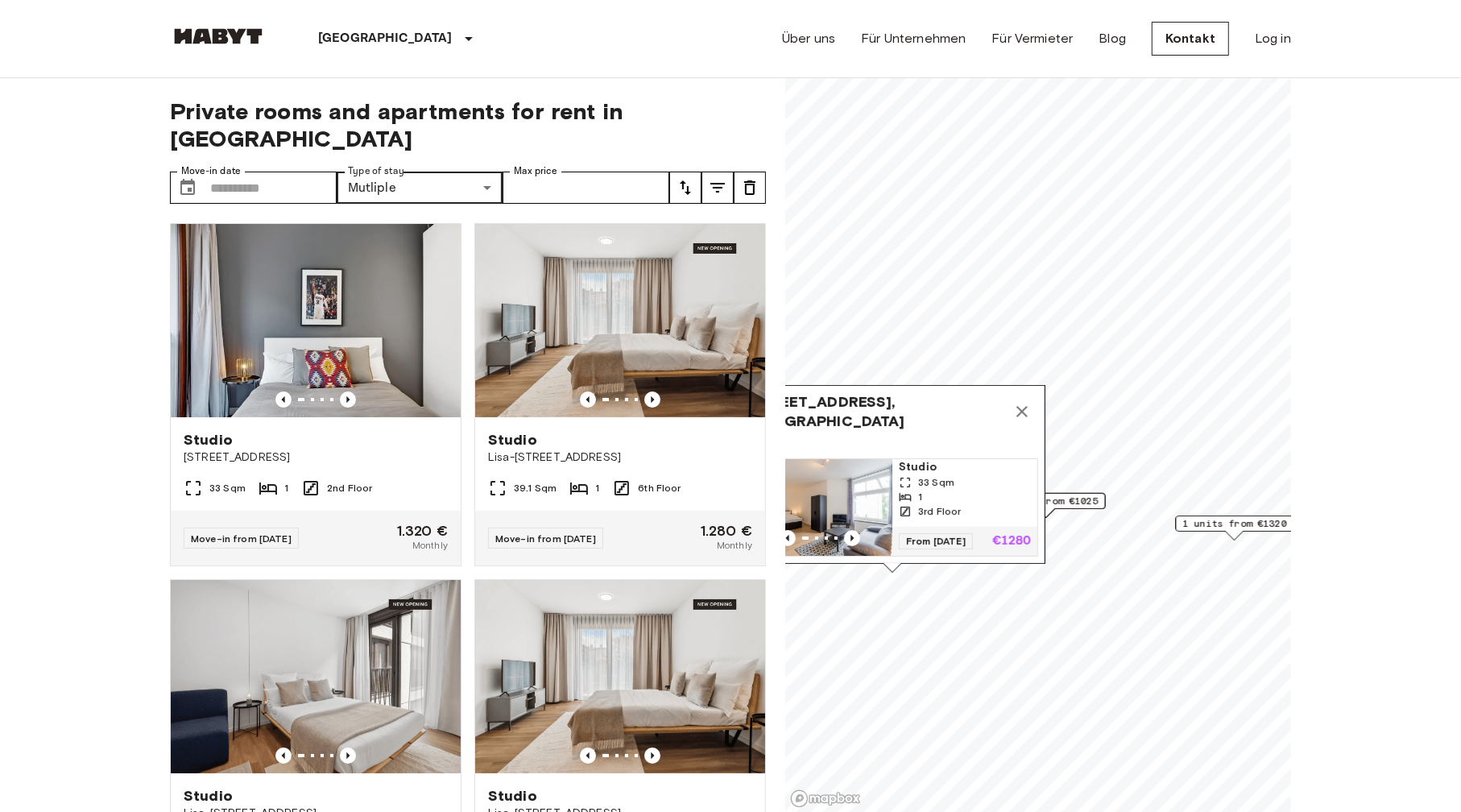
click at [939, 489] on div "1" at bounding box center [965, 497] width 132 height 15
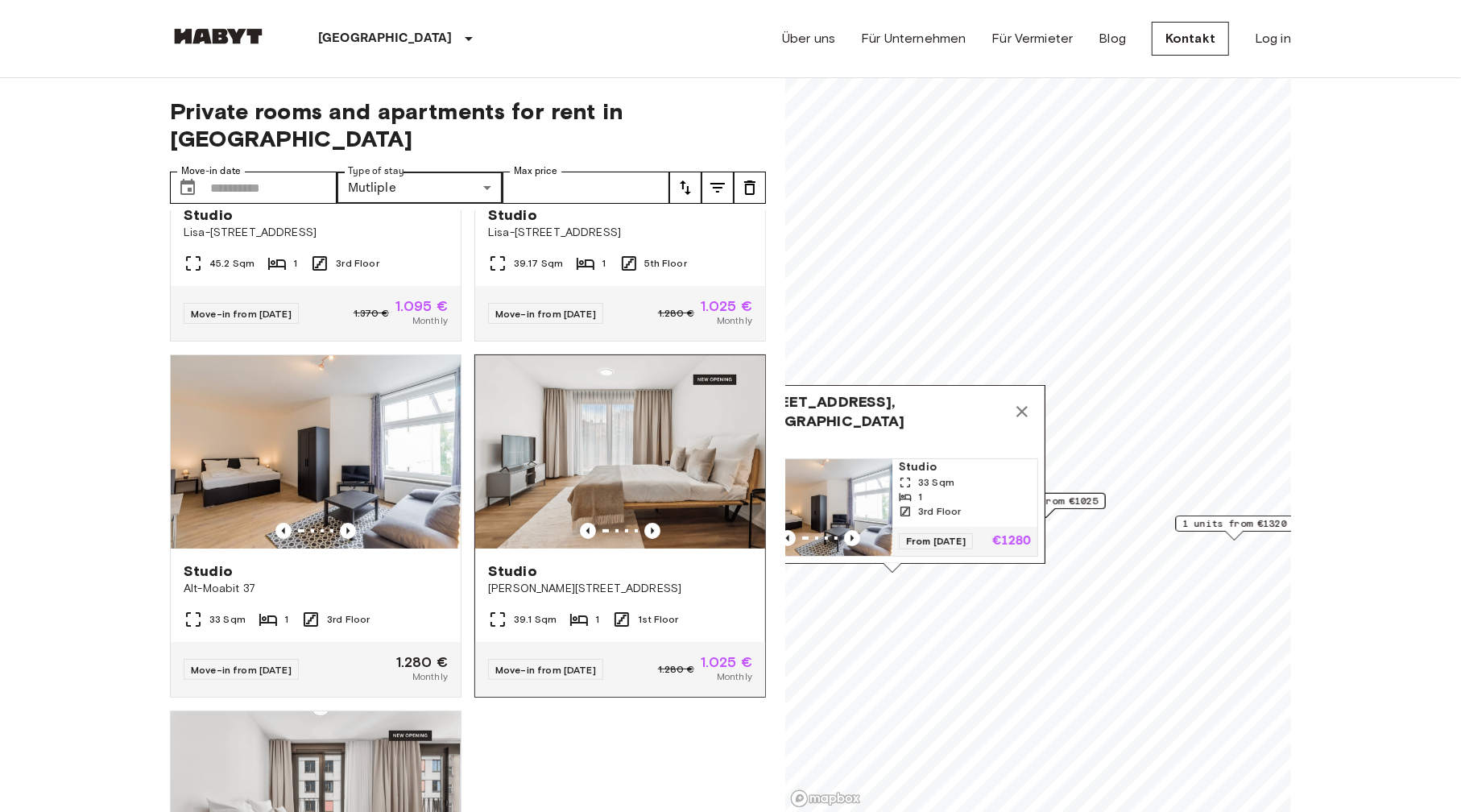
scroll to position [627, 0]
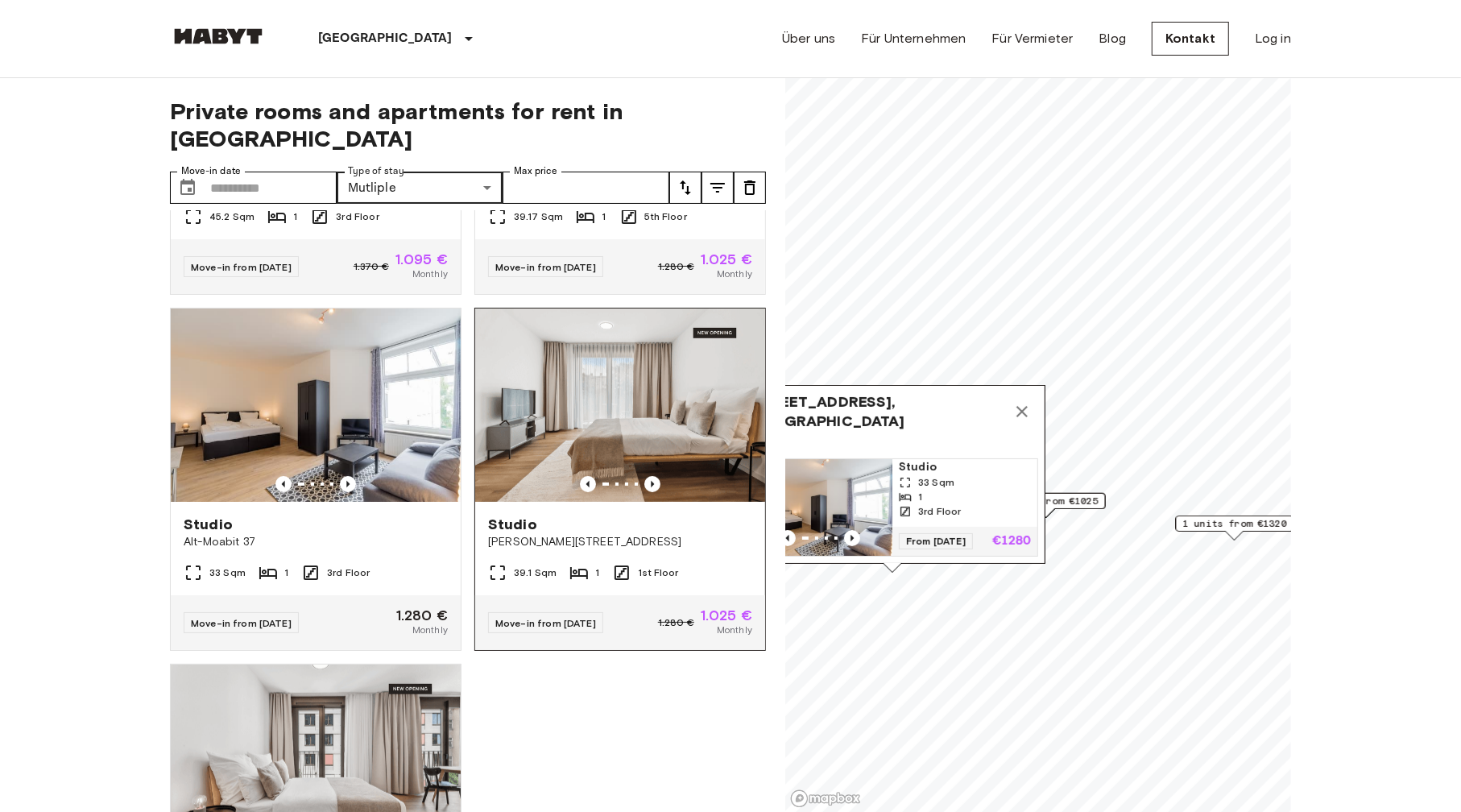
click at [636, 444] on img at bounding box center [620, 405] width 290 height 193
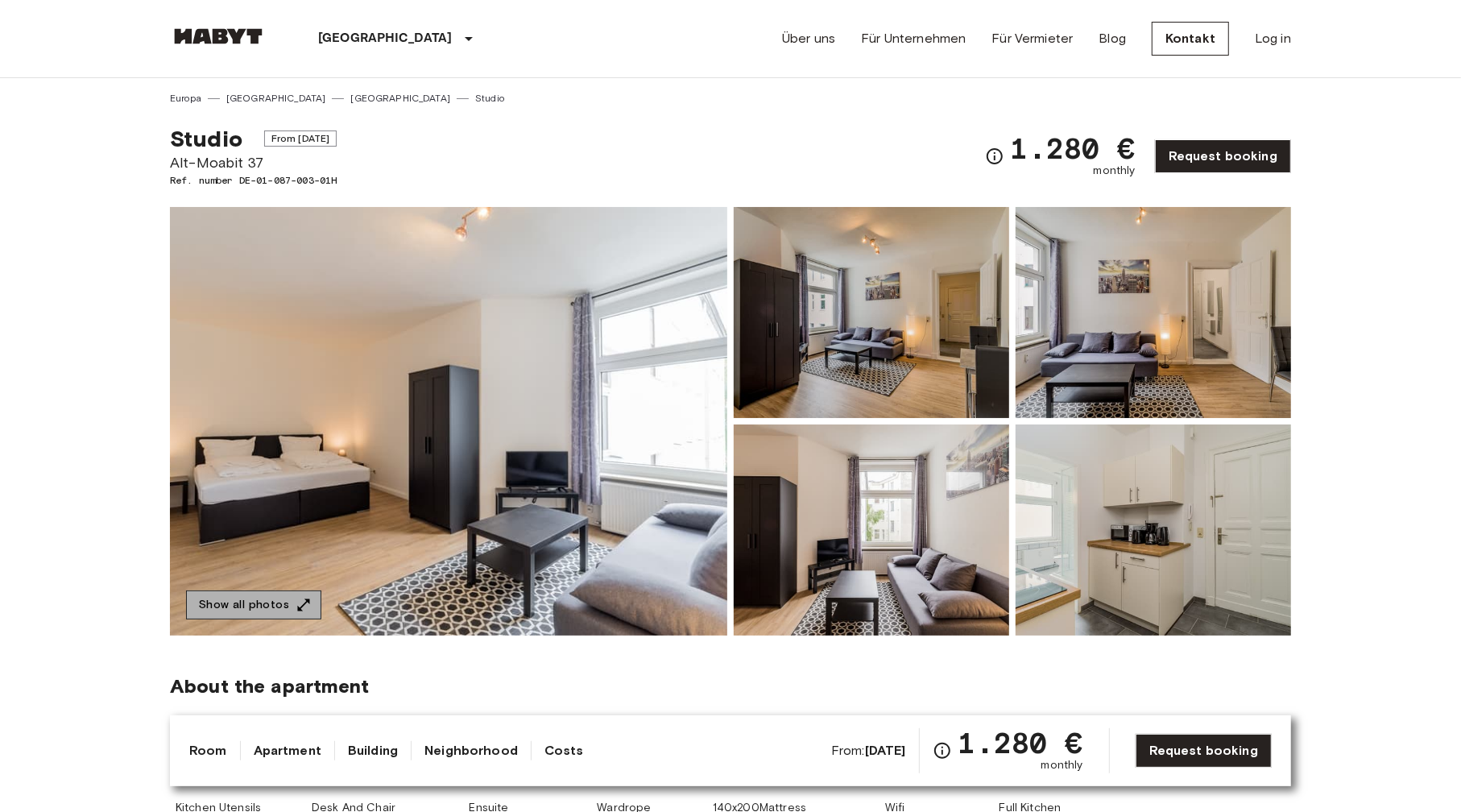
click at [255, 597] on button "Show all photos" at bounding box center [254, 605] width 135 height 30
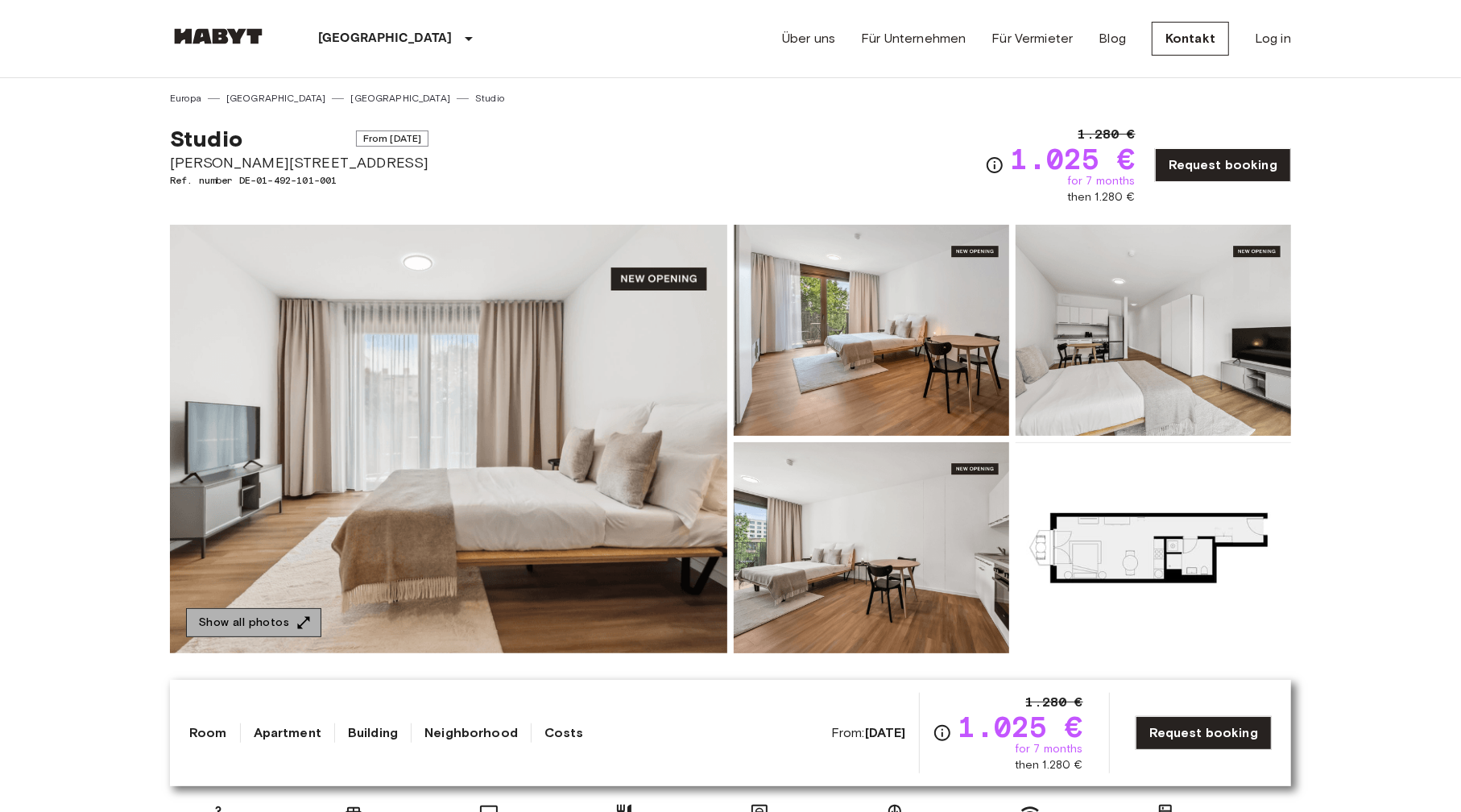
click at [285, 617] on button "Show all photos" at bounding box center [254, 623] width 135 height 30
